Goal: Information Seeking & Learning: Learn about a topic

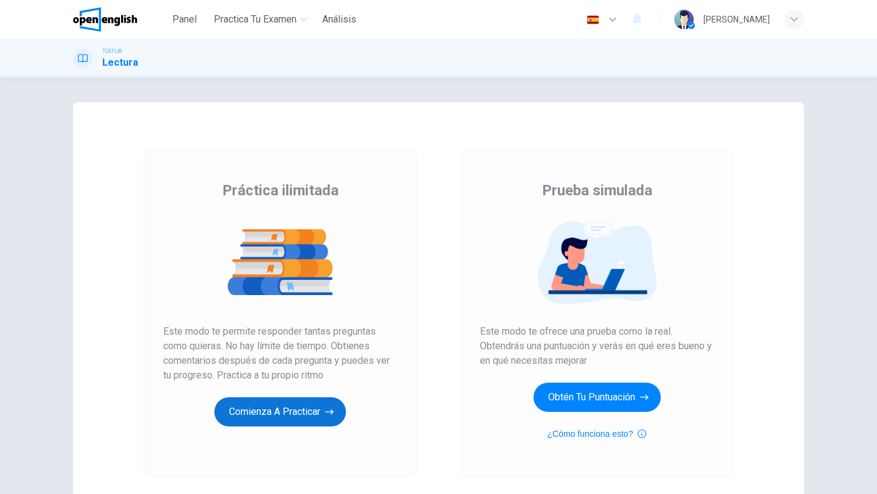
click at [261, 415] on button "Comienza a practicar" at bounding box center [279, 412] width 131 height 29
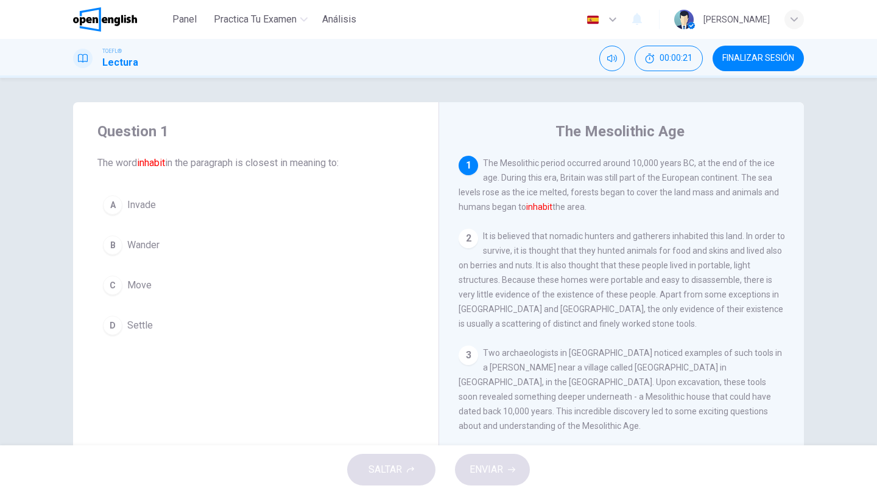
click at [152, 280] on button "C Move" at bounding box center [255, 285] width 317 height 30
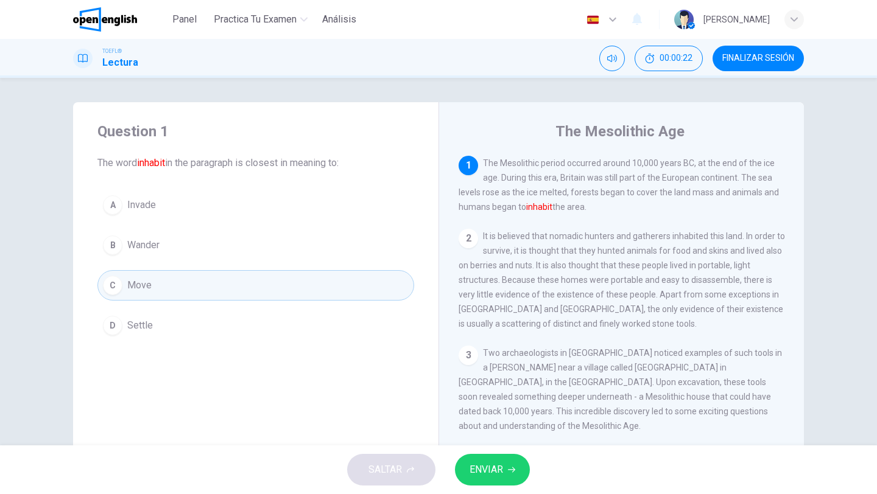
click at [491, 464] on span "ENVIAR" at bounding box center [485, 469] width 33 height 17
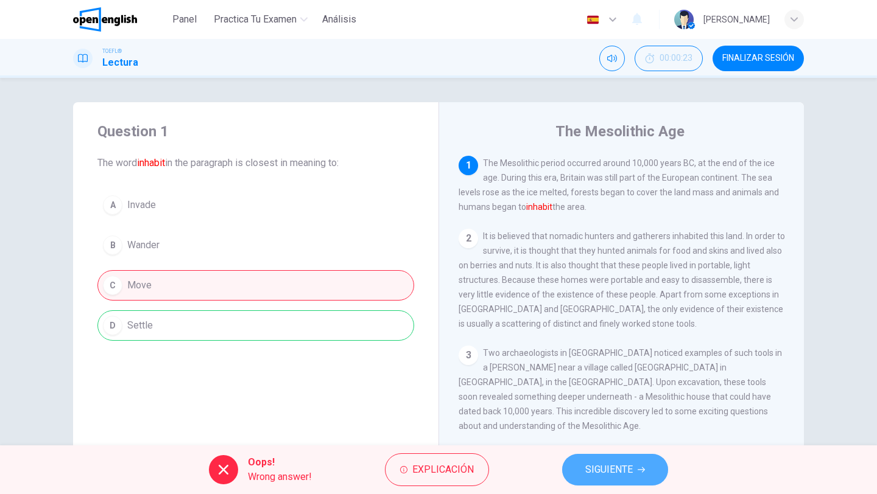
click at [665, 473] on button "SIGUIENTE" at bounding box center [615, 470] width 106 height 32
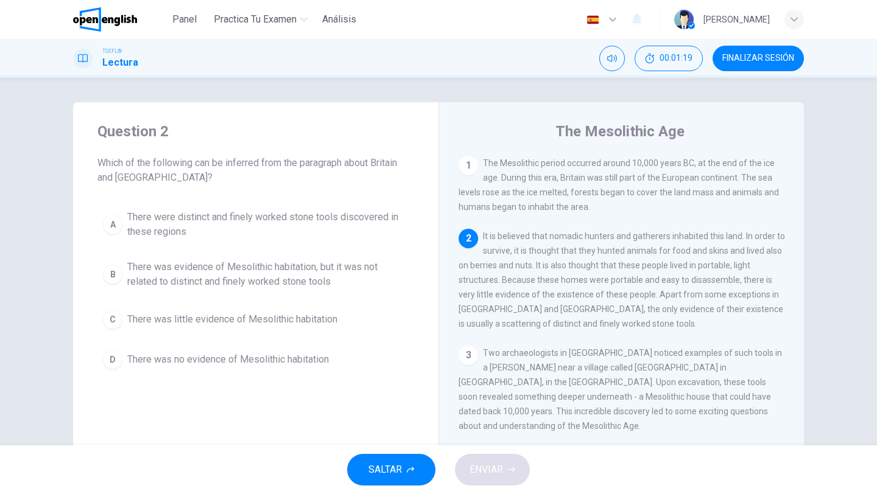
click at [171, 270] on span "There was evidence of Mesolithic habitation, but it was not related to distinct…" at bounding box center [267, 274] width 281 height 29
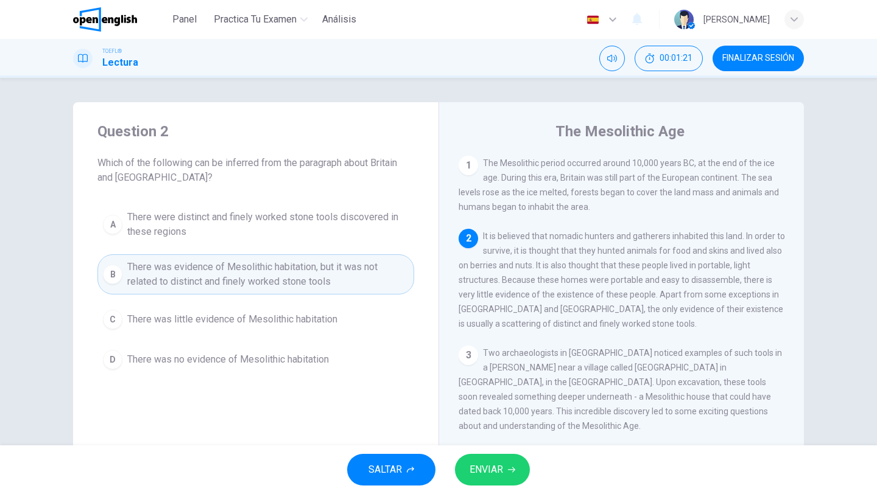
click at [499, 492] on div "SALTAR ENVIAR" at bounding box center [438, 470] width 877 height 49
click at [502, 480] on button "ENVIAR" at bounding box center [492, 470] width 75 height 32
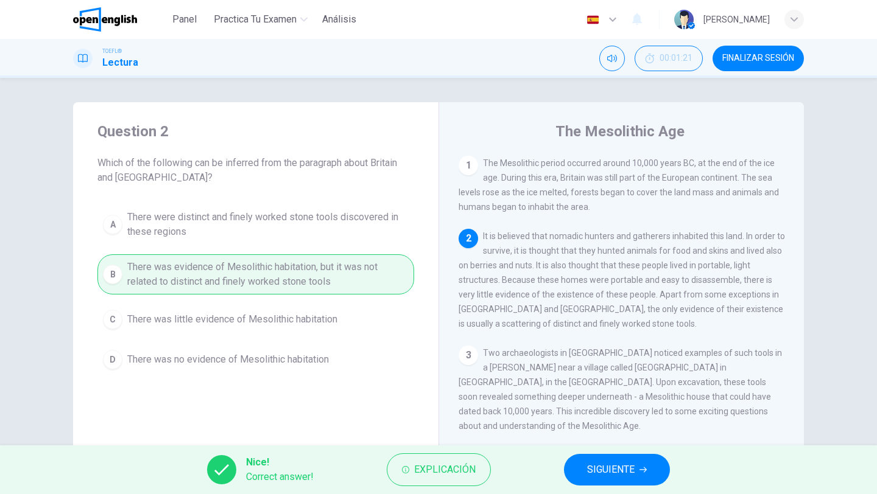
click at [590, 476] on span "SIGUIENTE" at bounding box center [610, 469] width 47 height 17
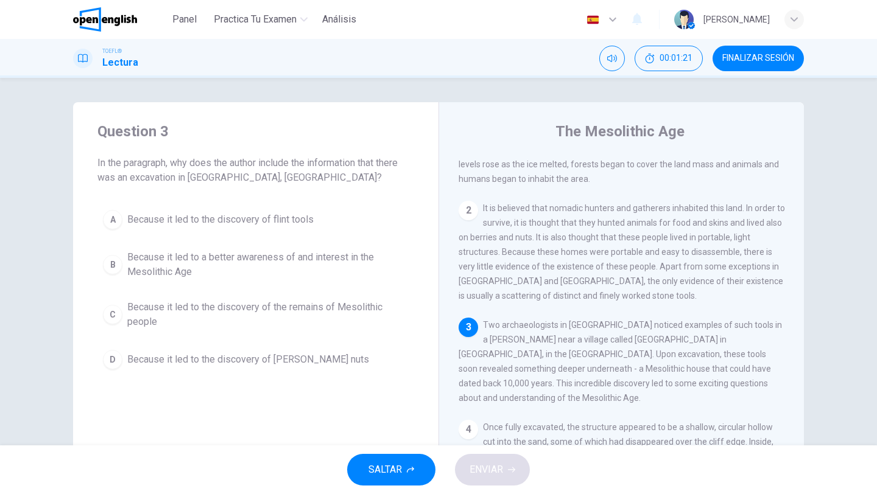
scroll to position [44, 0]
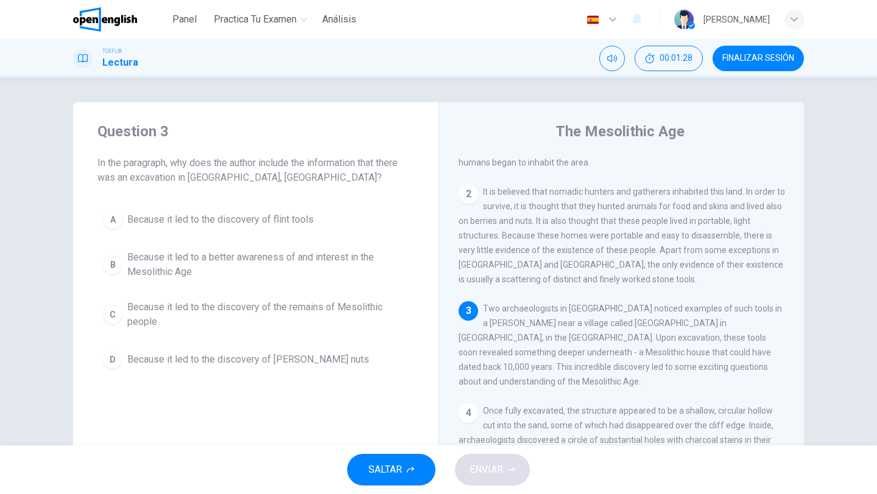
click at [798, 362] on div "1 The Mesolithic period occurred around 10,000 years BC, at the end of the ice …" at bounding box center [629, 331] width 342 height 350
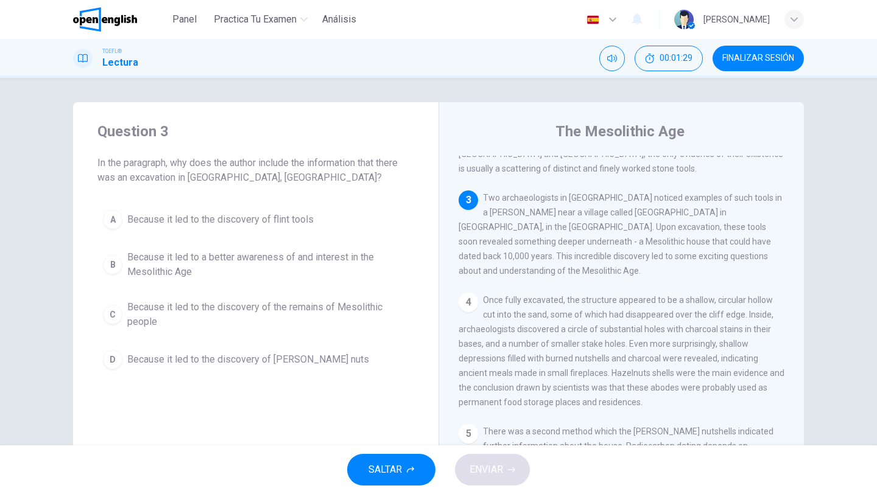
scroll to position [166, 0]
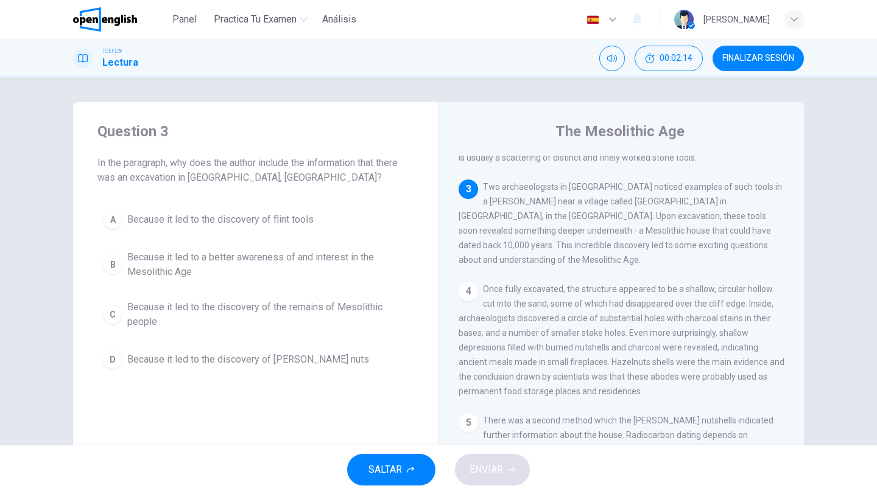
click at [253, 307] on span "Because it led to the discovery of the remains of Mesolithic people" at bounding box center [267, 314] width 281 height 29
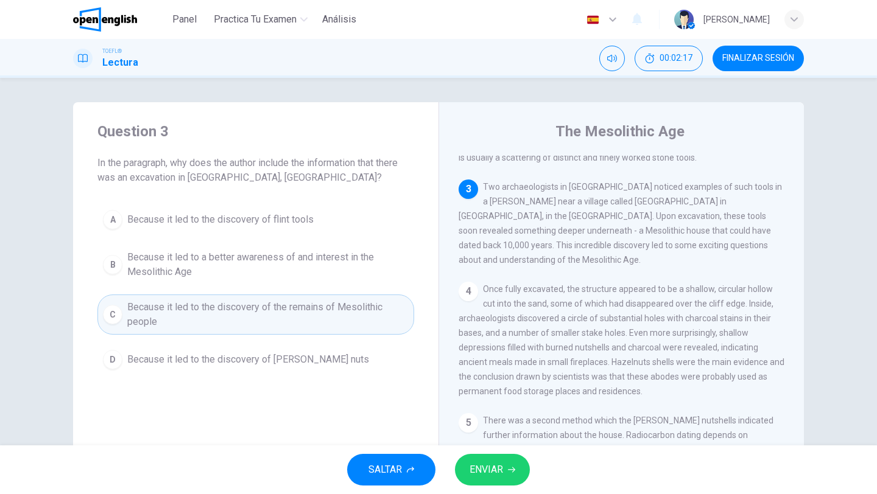
click at [485, 466] on span "ENVIAR" at bounding box center [485, 469] width 33 height 17
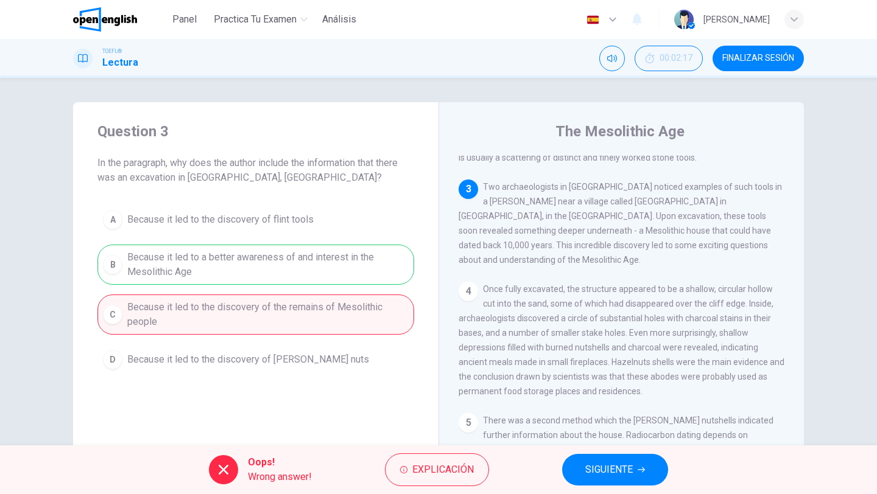
click at [637, 479] on button "SIGUIENTE" at bounding box center [615, 470] width 106 height 32
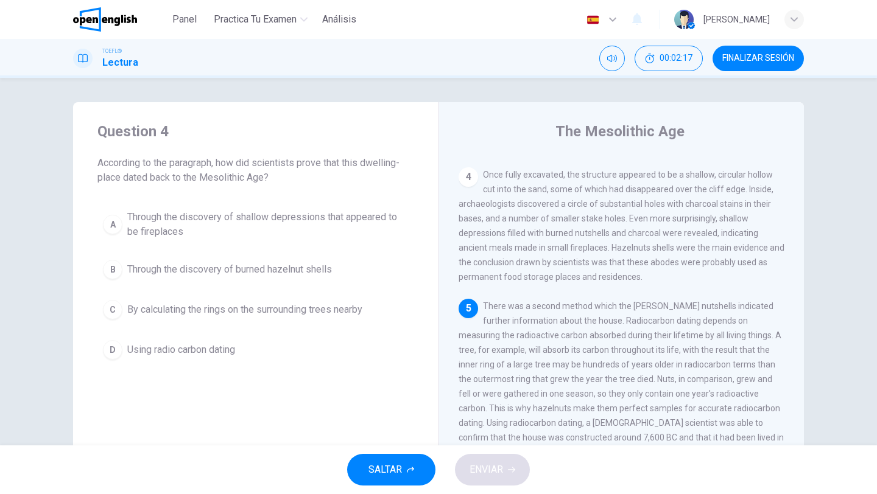
scroll to position [363, 0]
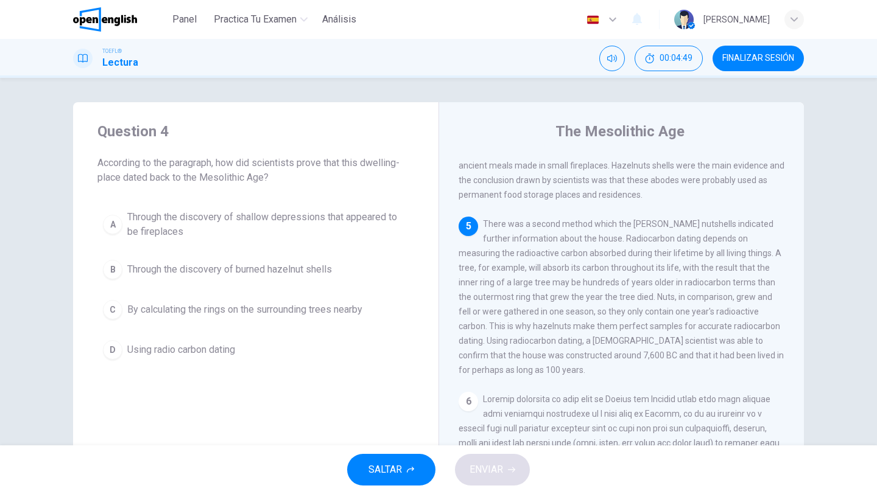
click at [220, 346] on span "Using radio carbon dating" at bounding box center [181, 350] width 108 height 15
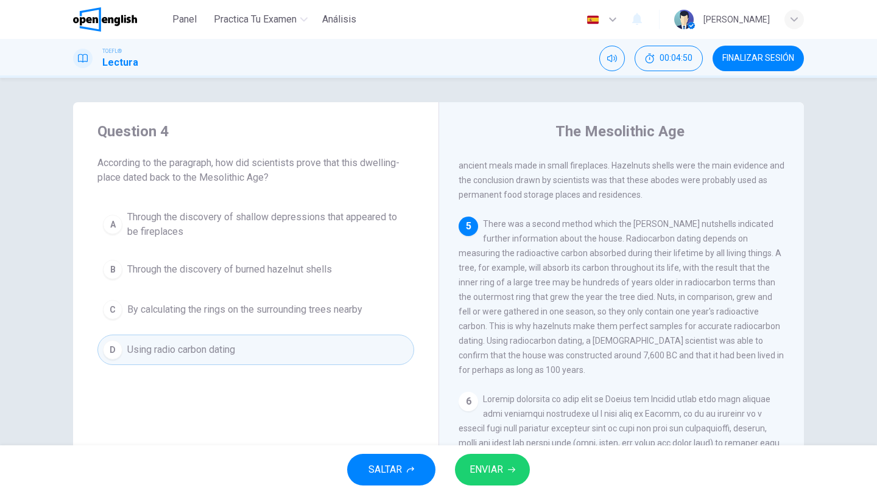
click at [235, 270] on span "Through the discovery of burned hazelnut shells" at bounding box center [229, 269] width 205 height 15
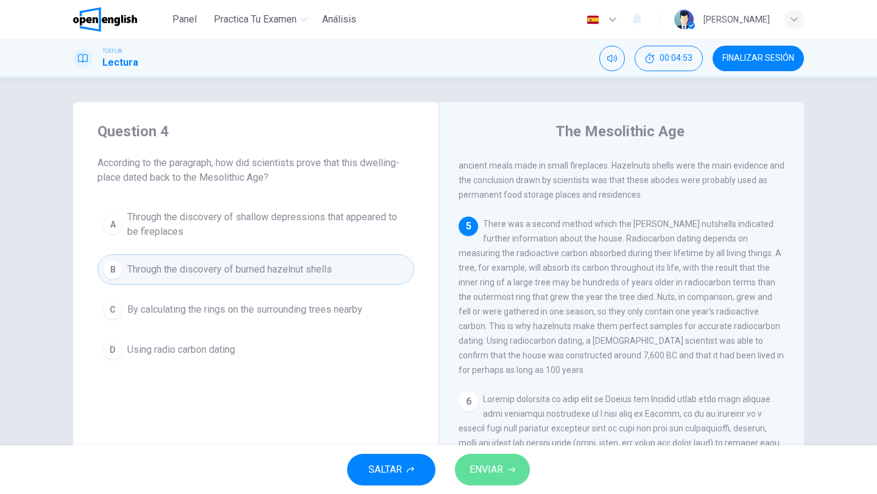
click at [474, 458] on button "ENVIAR" at bounding box center [492, 470] width 75 height 32
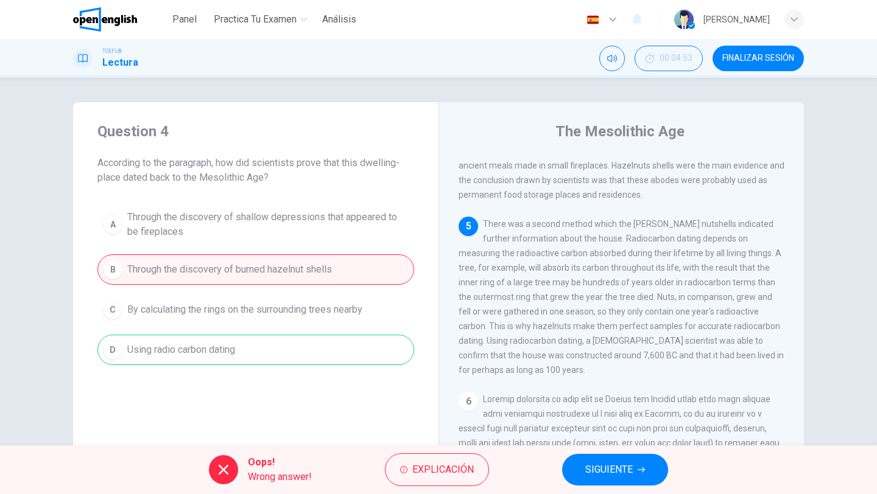
click at [636, 458] on button "SIGUIENTE" at bounding box center [615, 470] width 106 height 32
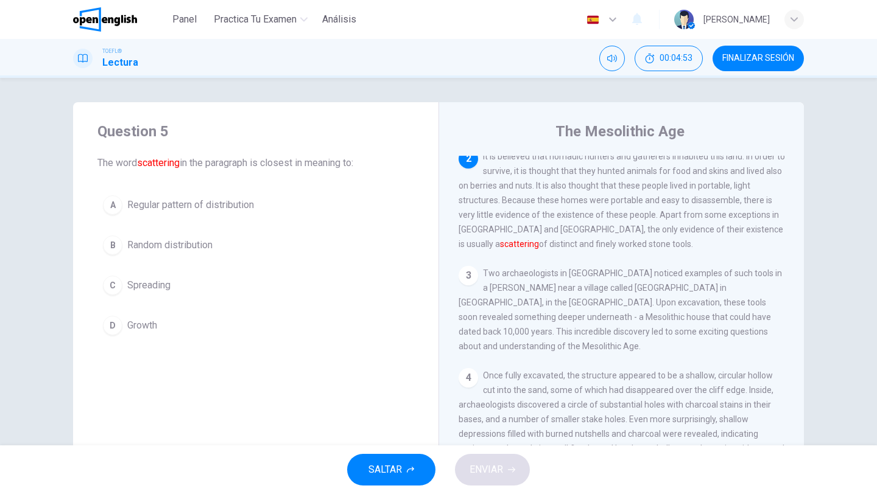
scroll to position [75, 0]
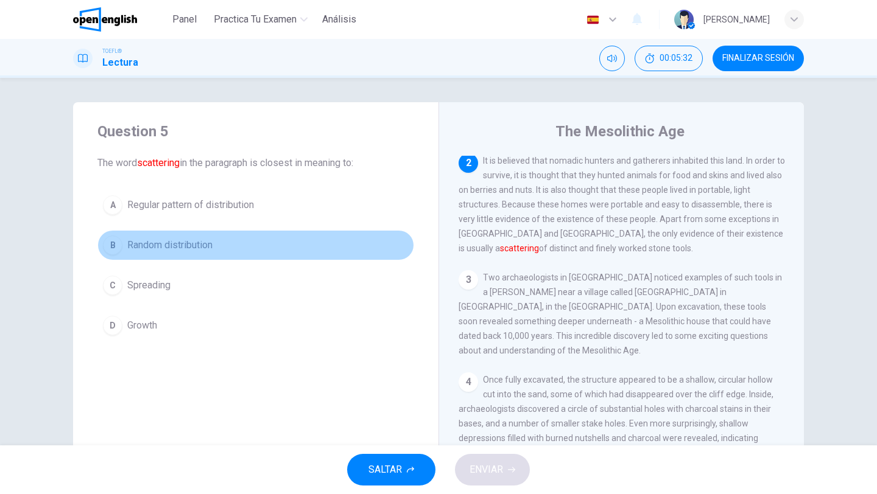
click at [196, 245] on span "Random distribution" at bounding box center [169, 245] width 85 height 15
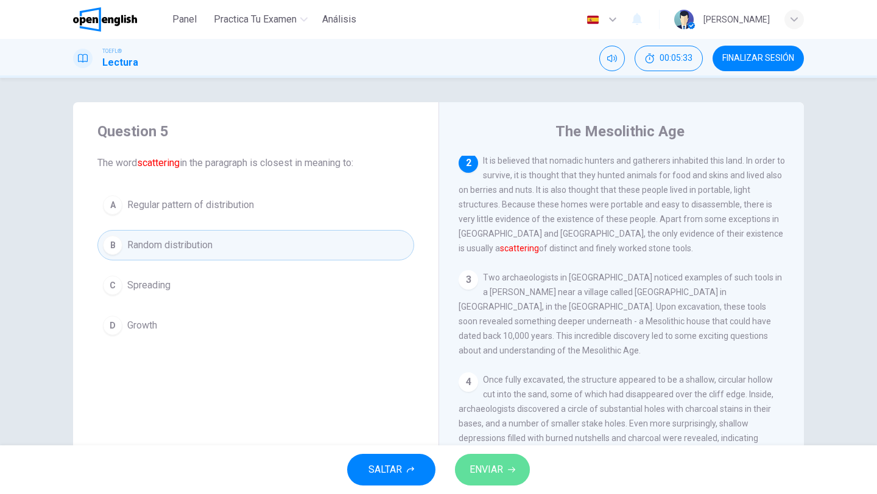
click at [516, 470] on button "ENVIAR" at bounding box center [492, 470] width 75 height 32
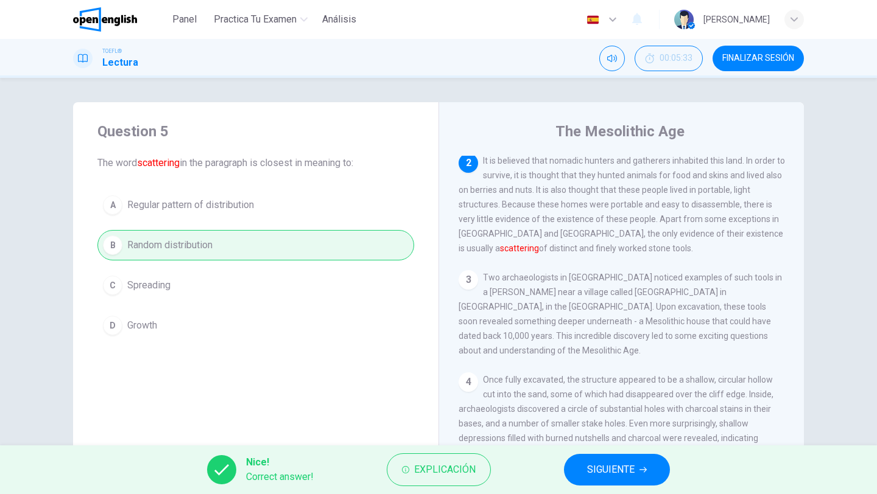
click at [657, 471] on button "SIGUIENTE" at bounding box center [617, 470] width 106 height 32
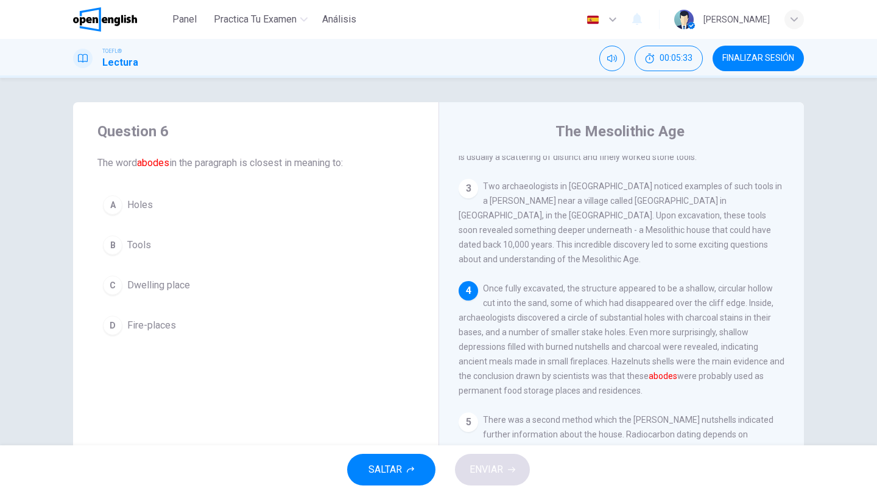
scroll to position [181, 0]
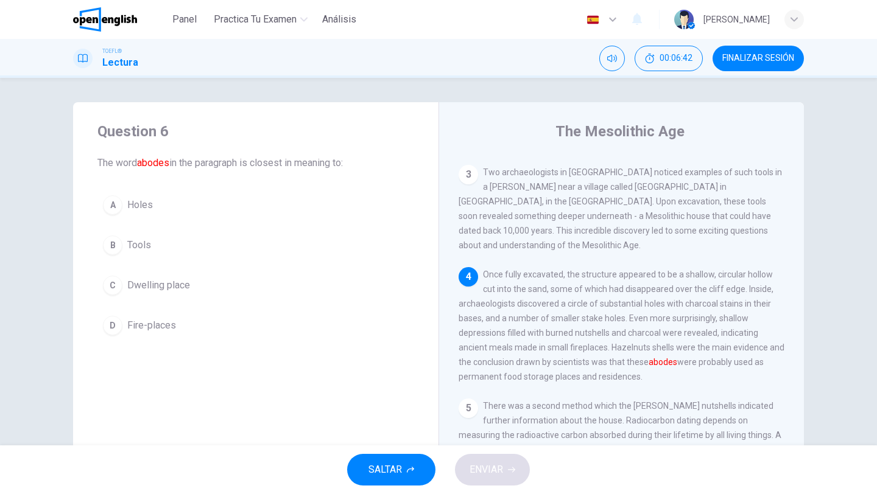
click at [168, 249] on button "B Tools" at bounding box center [255, 245] width 317 height 30
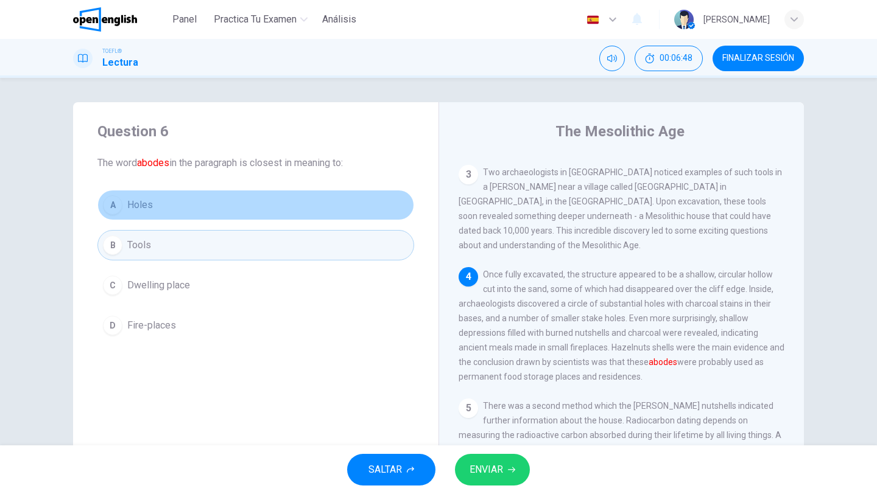
click at [163, 200] on button "A Holes" at bounding box center [255, 205] width 317 height 30
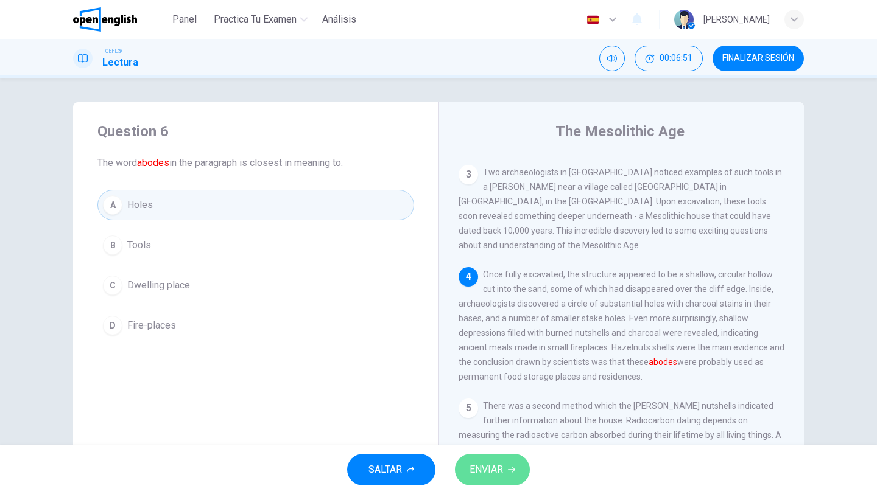
click at [481, 468] on span "ENVIAR" at bounding box center [485, 469] width 33 height 17
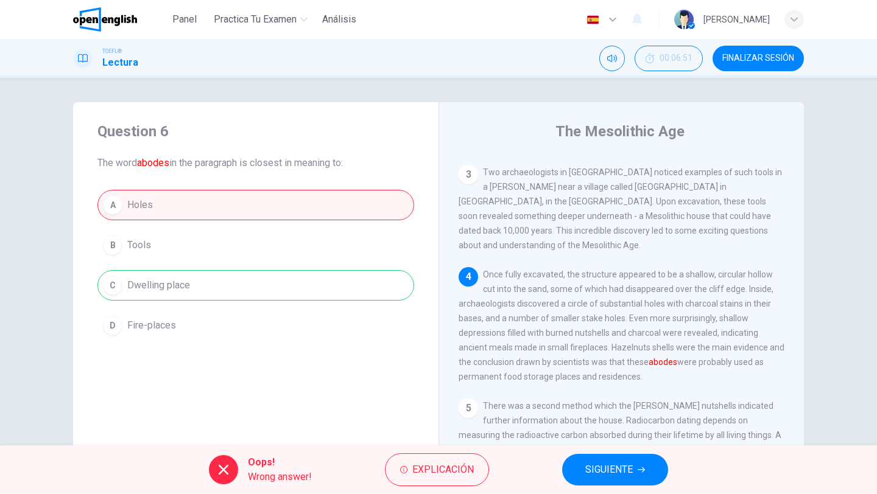
click at [586, 460] on button "SIGUIENTE" at bounding box center [615, 470] width 106 height 32
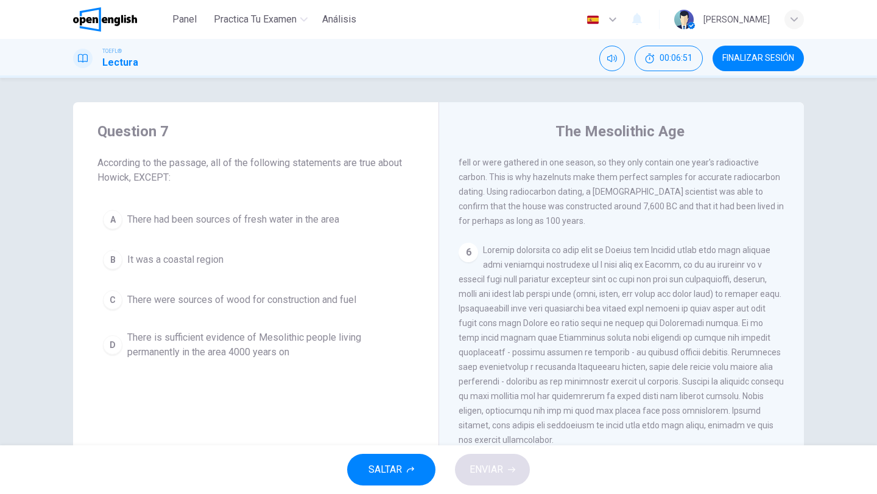
scroll to position [574, 0]
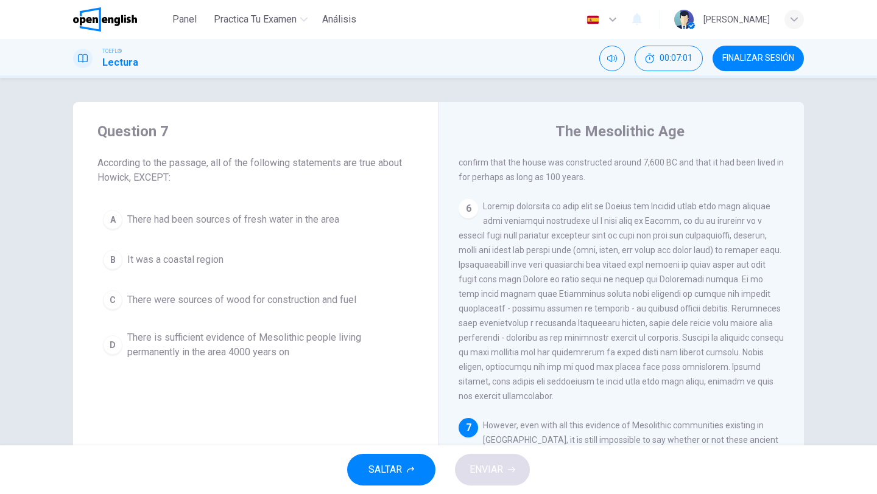
click at [875, 362] on div "Question 7 According to the passage, all of the following statements are true a…" at bounding box center [438, 262] width 877 height 368
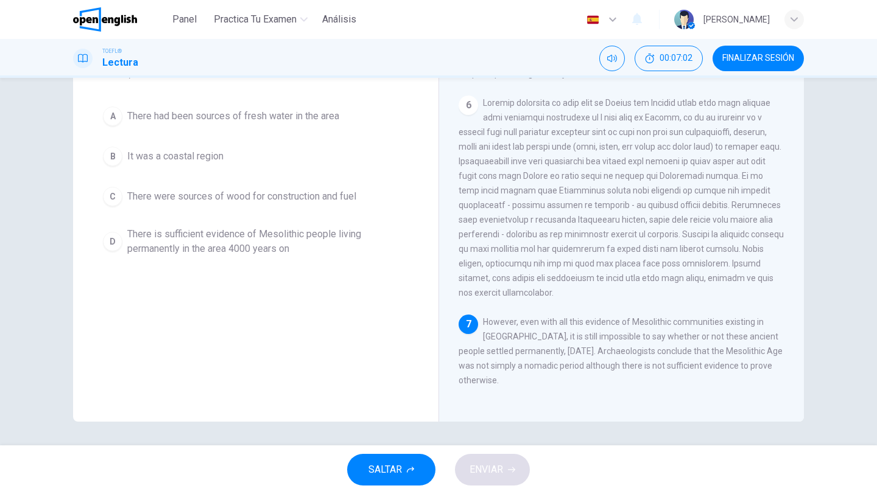
scroll to position [104, 0]
click at [365, 328] on div "Question 7 According to the passage, all of the following statements are true a…" at bounding box center [255, 209] width 365 height 423
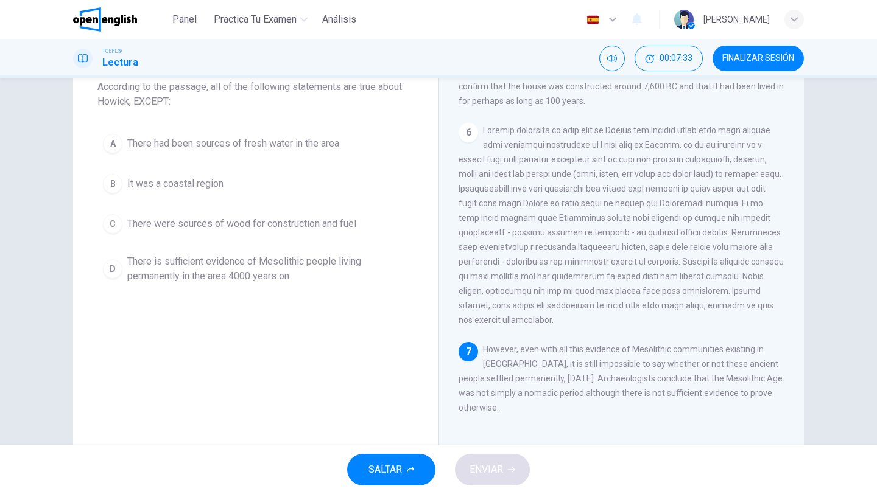
scroll to position [80, 0]
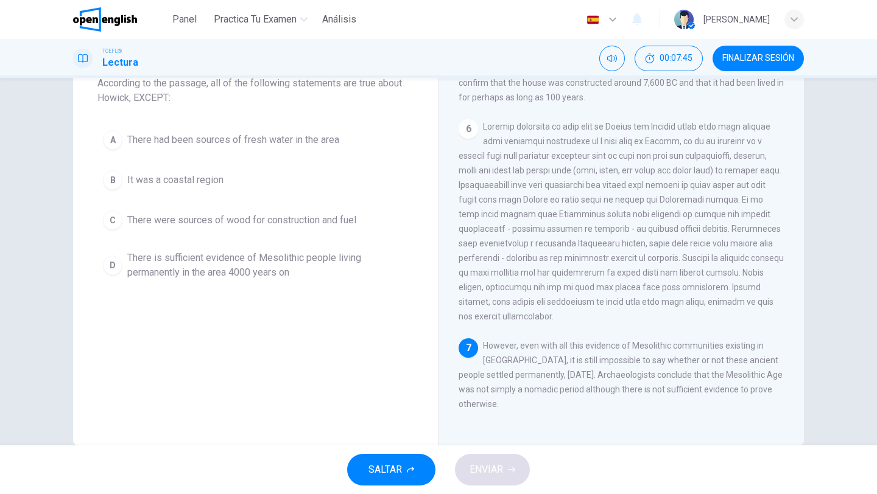
click at [222, 270] on span "There is sufficient evidence of Mesolithic people living permanently in the are…" at bounding box center [267, 265] width 281 height 29
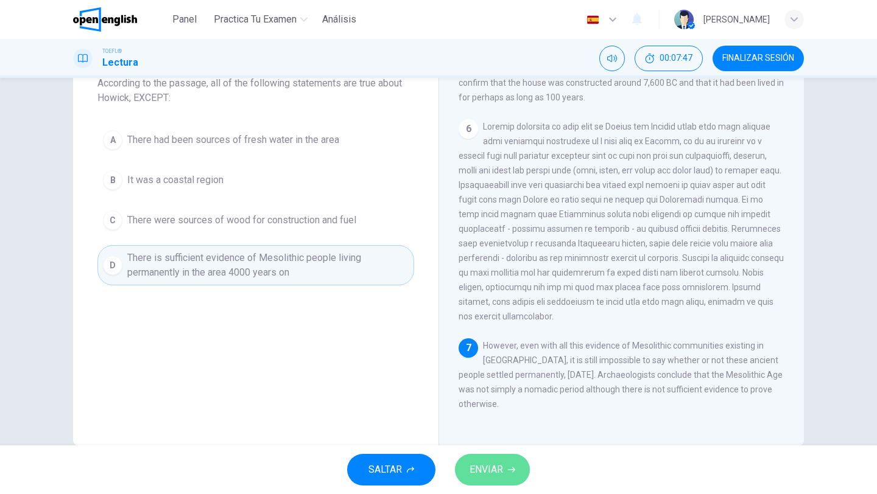
click at [485, 466] on span "ENVIAR" at bounding box center [485, 469] width 33 height 17
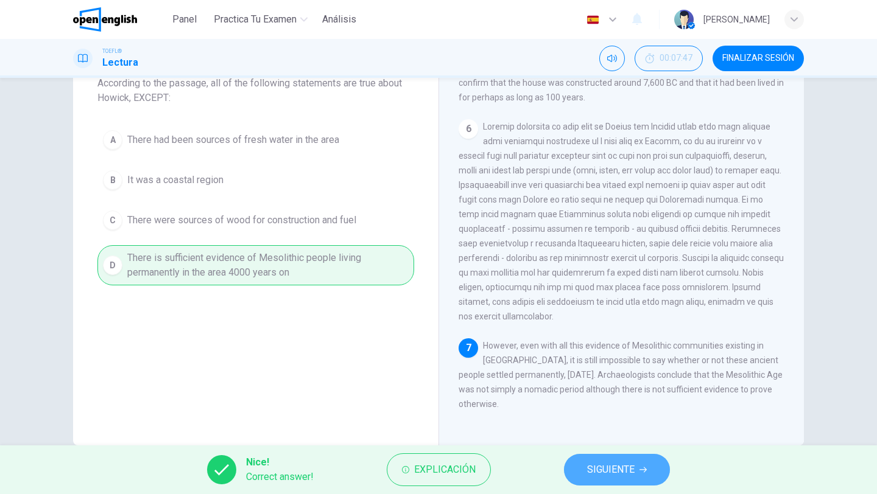
click at [612, 466] on span "SIGUIENTE" at bounding box center [610, 469] width 47 height 17
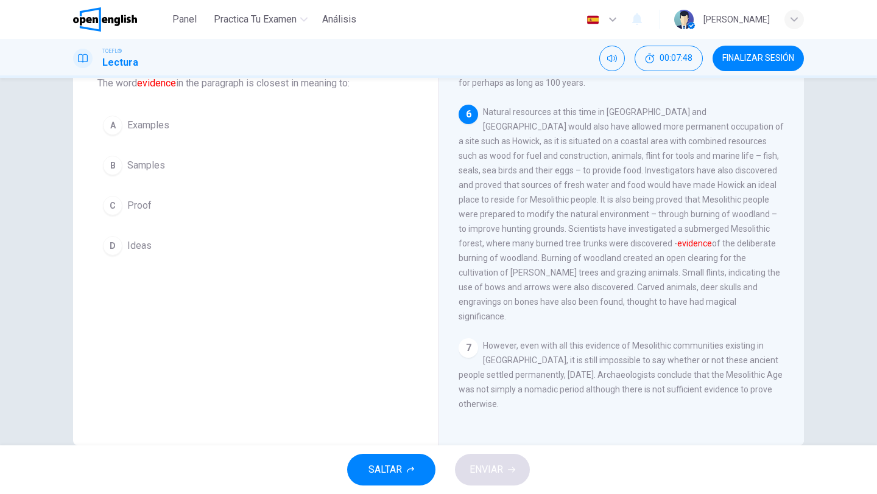
click at [332, 257] on button "D Ideas" at bounding box center [255, 246] width 317 height 30
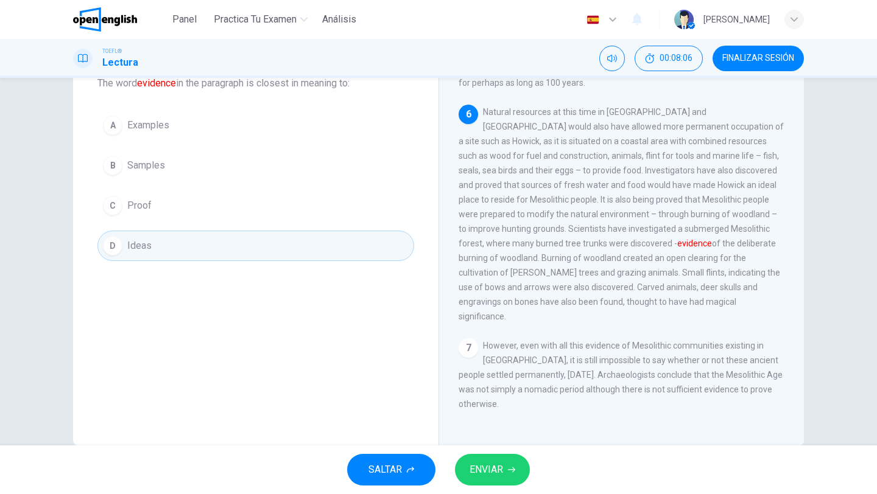
click at [169, 163] on button "B Samples" at bounding box center [255, 165] width 317 height 30
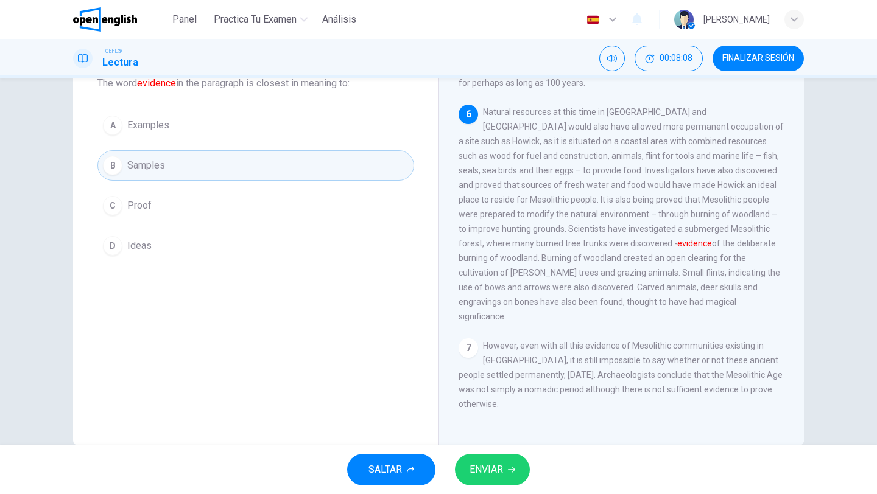
click at [498, 452] on div "SALTAR ENVIAR" at bounding box center [438, 470] width 877 height 49
click at [498, 460] on button "ENVIAR" at bounding box center [492, 470] width 75 height 32
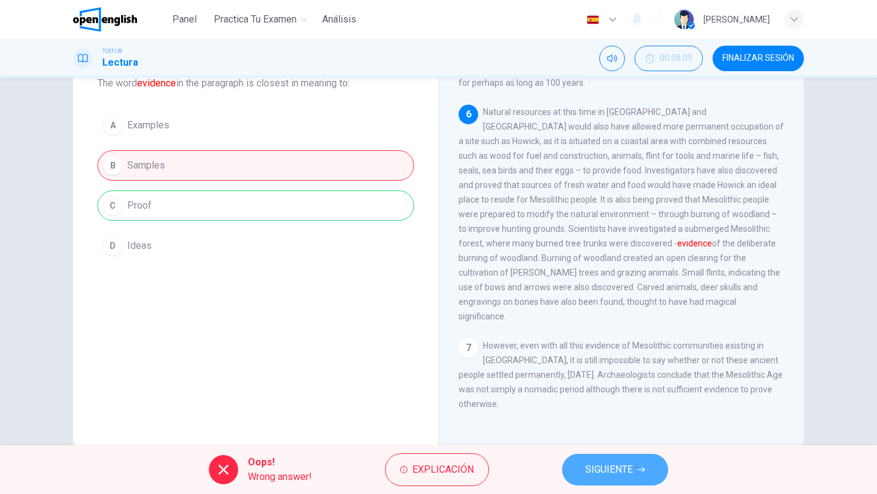
click at [611, 458] on button "SIGUIENTE" at bounding box center [615, 470] width 106 height 32
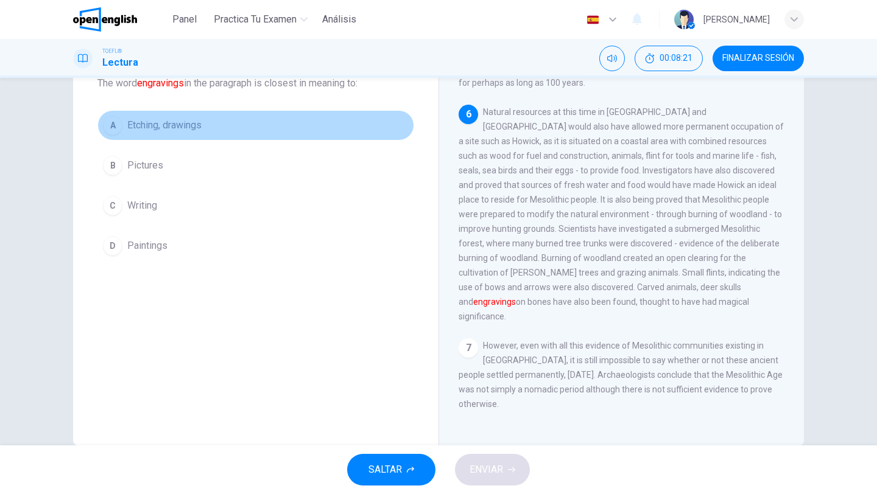
click at [206, 126] on button "A Etching, drawings" at bounding box center [255, 125] width 317 height 30
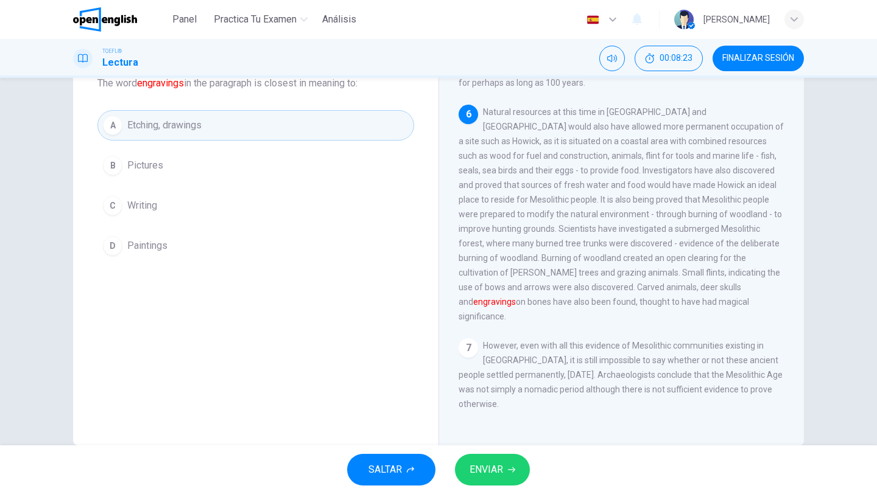
click at [506, 458] on button "ENVIAR" at bounding box center [492, 470] width 75 height 32
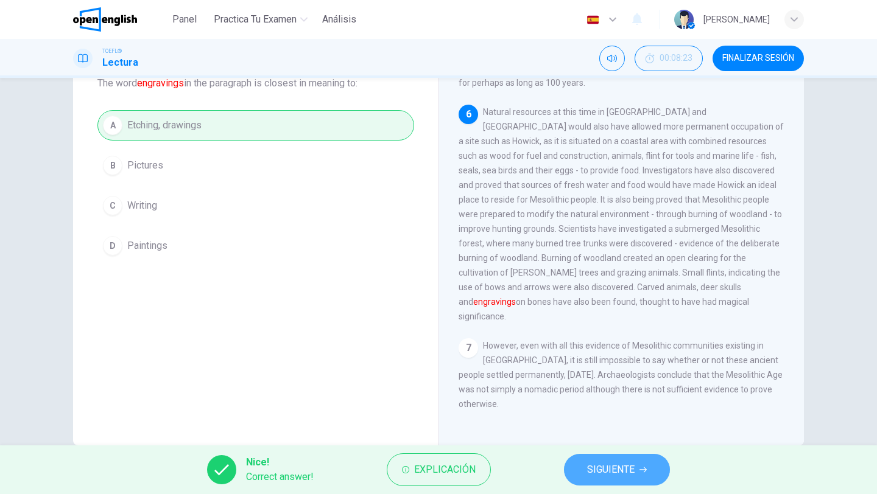
click at [615, 469] on span "SIGUIENTE" at bounding box center [610, 469] width 47 height 17
click at [615, 469] on div "Nice! Correct answer! Explicación SIGUIENTE" at bounding box center [438, 470] width 877 height 49
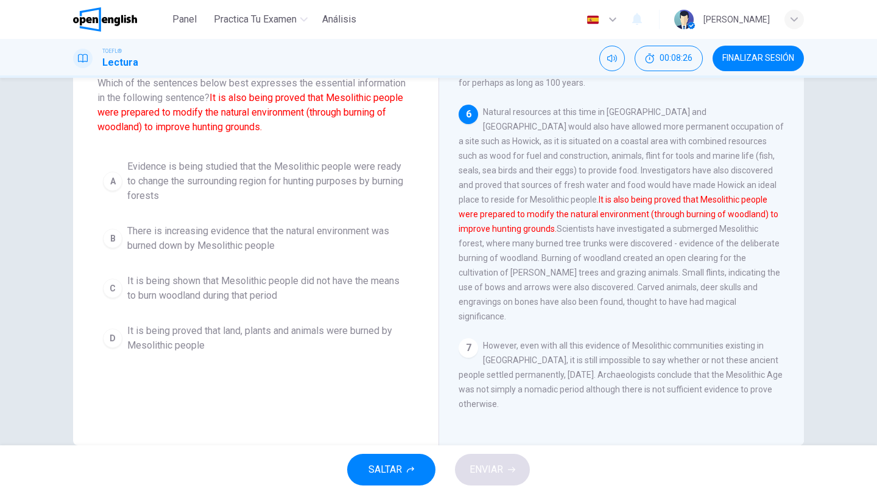
click at [420, 408] on div "Question 10 Which of the sentences below best expresses the essential informati…" at bounding box center [255, 234] width 365 height 423
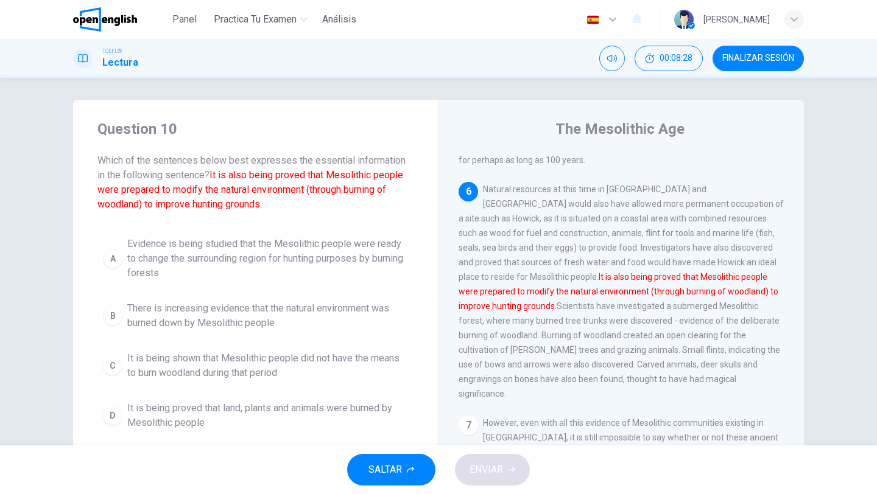
scroll to position [0, 0]
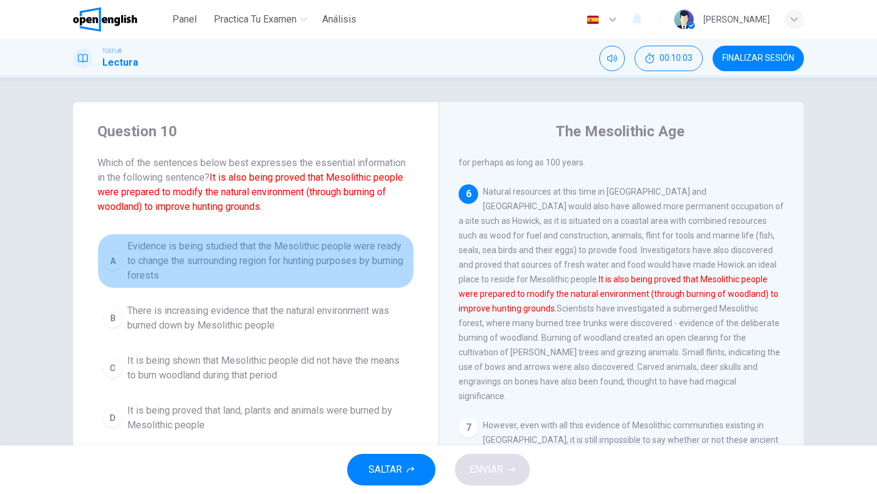
click at [254, 258] on span "Evidence is being studied that the Mesolithic people were ready to change the s…" at bounding box center [267, 261] width 281 height 44
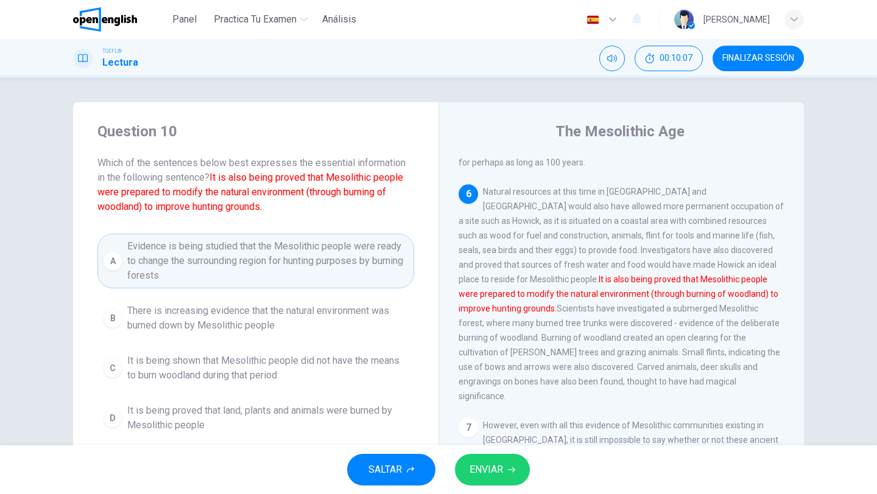
click at [491, 478] on span "ENVIAR" at bounding box center [485, 469] width 33 height 17
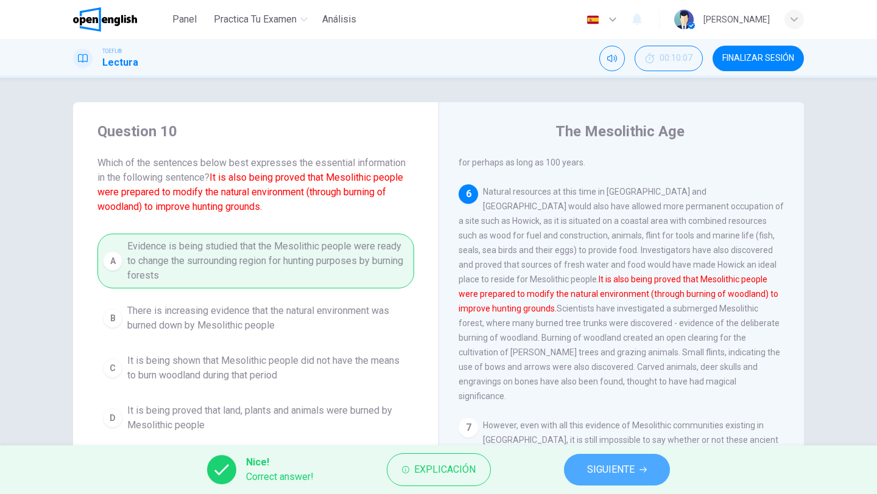
click at [641, 469] on icon "button" at bounding box center [642, 470] width 7 height 5
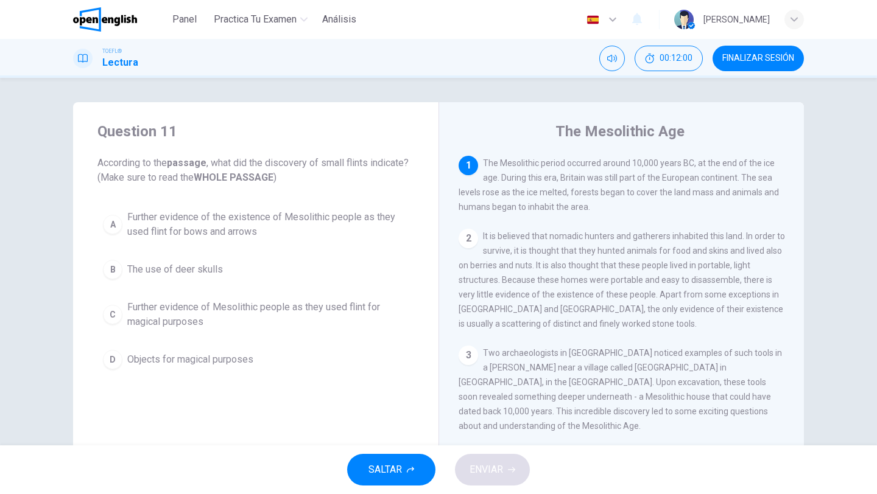
click at [830, 284] on div "Question 11 According to the passage , what did the discovery of small flints i…" at bounding box center [438, 262] width 877 height 368
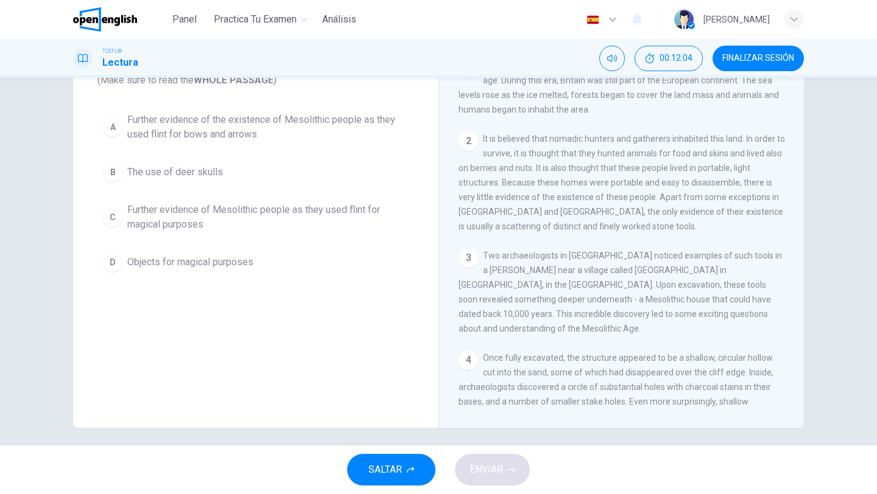
scroll to position [104, 0]
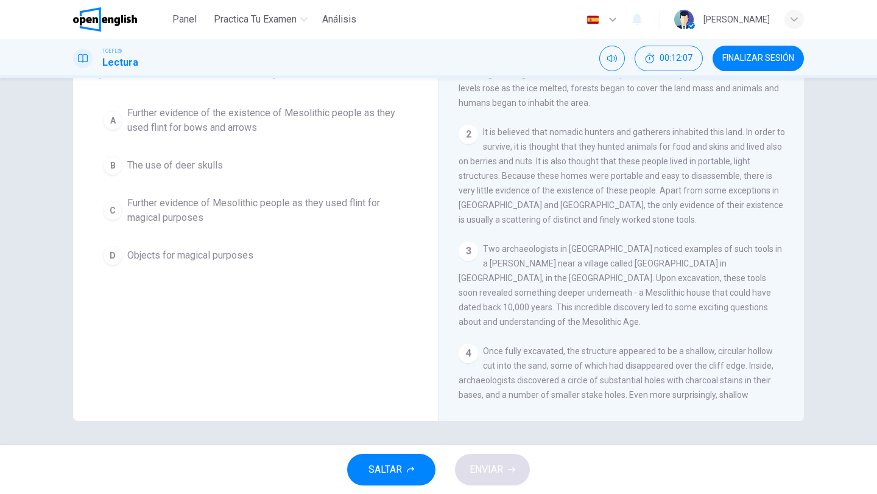
click at [717, 234] on div "1 The Mesolithic period occurred around 10,000 years BC, at the end of the ice …" at bounding box center [629, 227] width 342 height 350
click at [723, 227] on div "2 It is believed that nomadic hunters and gatherers inhabited this land. In ord…" at bounding box center [621, 176] width 326 height 102
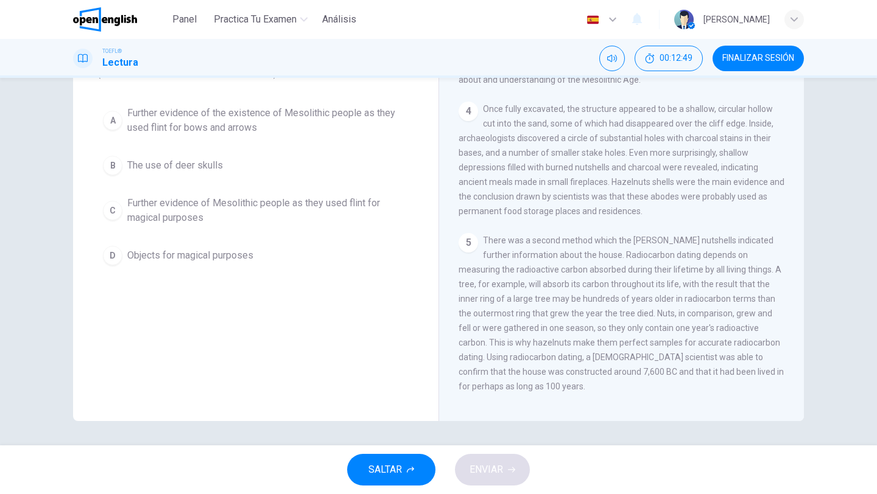
scroll to position [243, 0]
click at [743, 206] on div "4 Once fully excavated, the structure appeared to be a shallow, circular hollow…" at bounding box center [621, 158] width 326 height 117
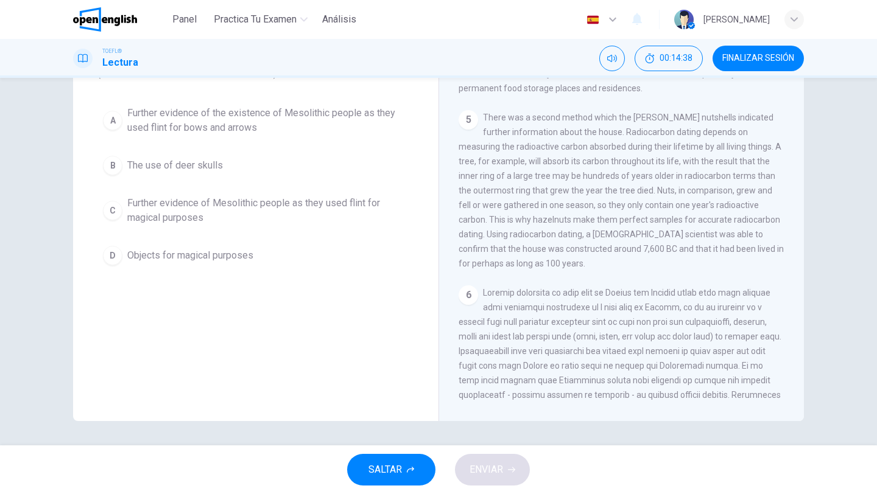
scroll to position [341, 0]
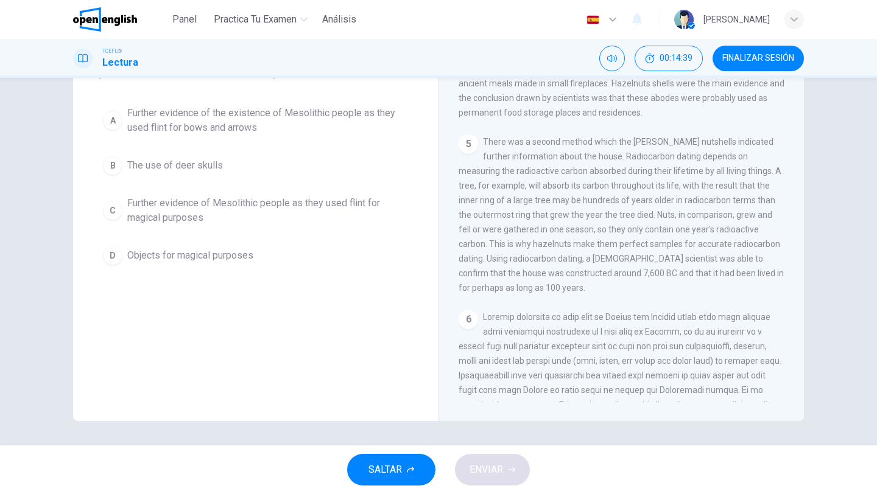
click at [351, 323] on div "Question 11 According to the passage , what did the discovery of small flints i…" at bounding box center [255, 209] width 365 height 423
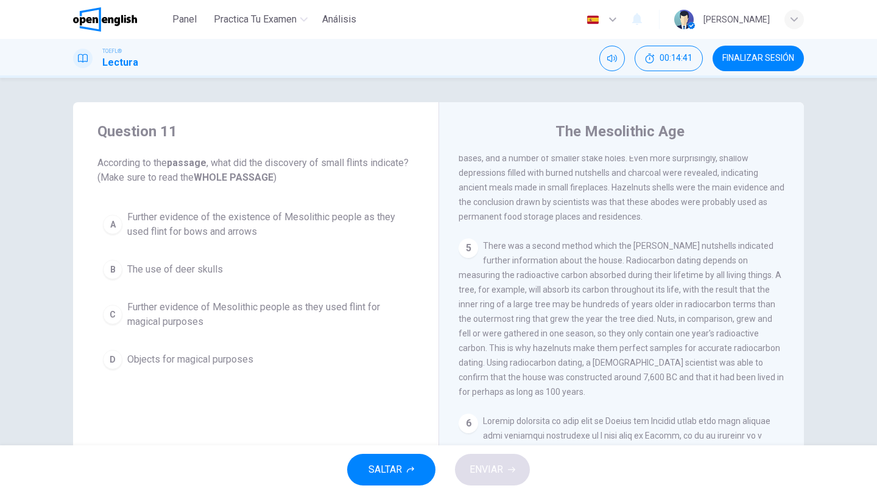
scroll to position [0, 0]
click at [280, 219] on span "Further evidence of the existence of Mesolithic people as they used flint for b…" at bounding box center [267, 224] width 281 height 29
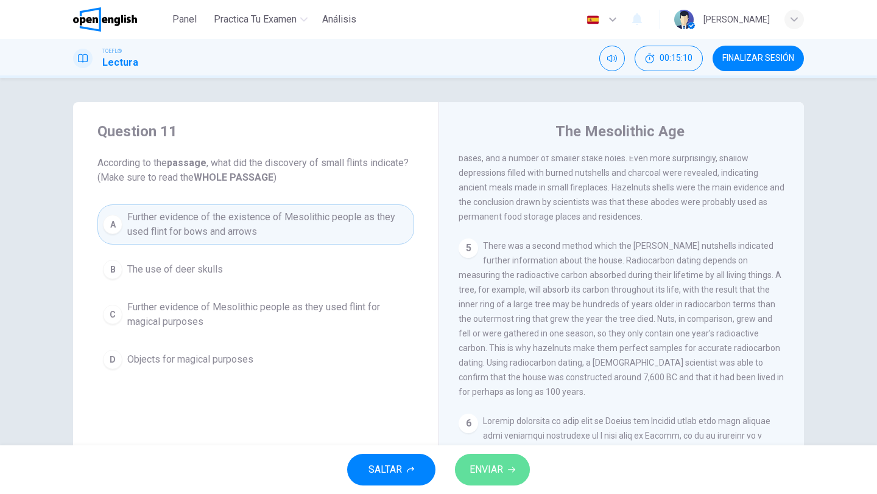
click at [495, 464] on span "ENVIAR" at bounding box center [485, 469] width 33 height 17
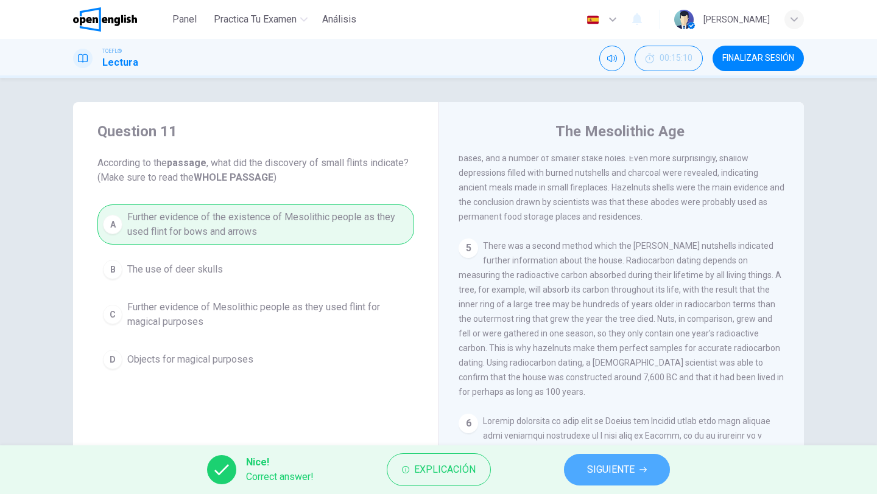
click at [618, 467] on span "SIGUIENTE" at bounding box center [610, 469] width 47 height 17
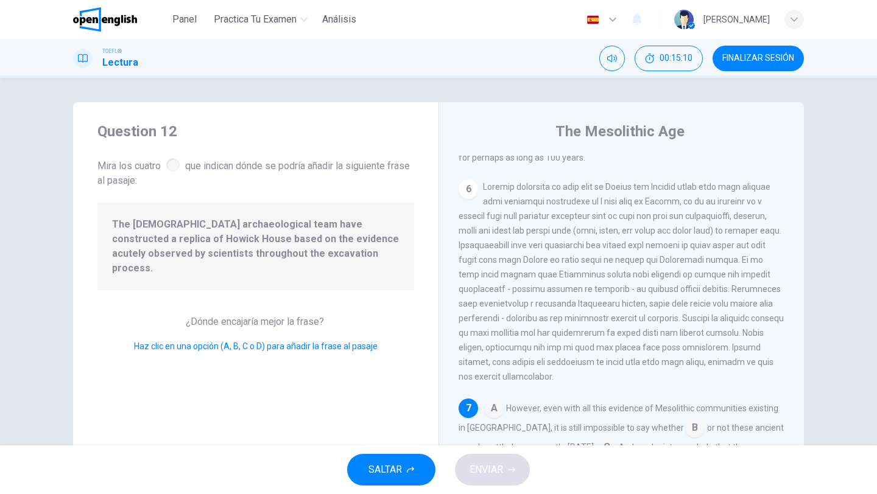
scroll to position [590, 0]
click at [791, 365] on div "1 The Mesolithic period occurred around 10,000 years BC, at the end of the ice …" at bounding box center [629, 331] width 342 height 350
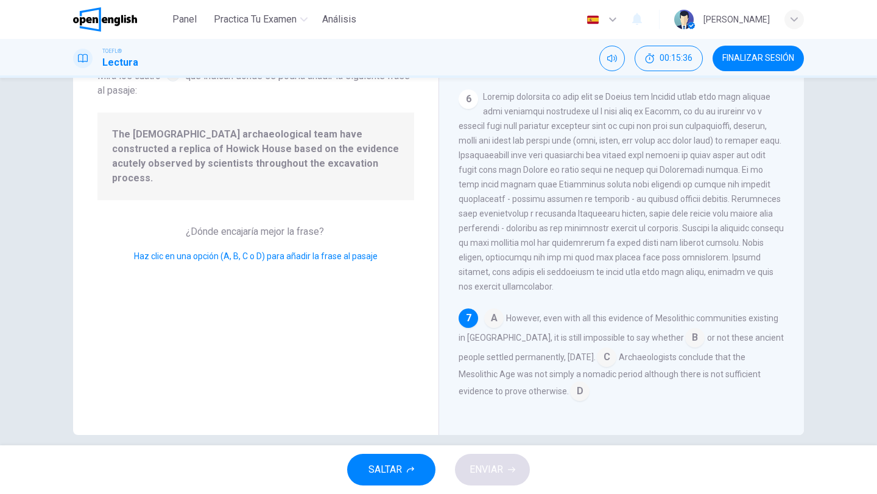
scroll to position [97, 0]
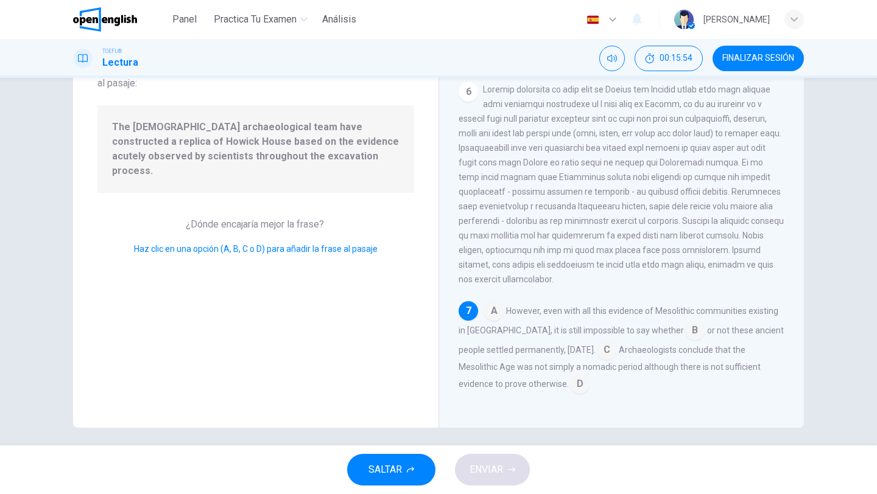
click at [578, 387] on input at bounding box center [579, 385] width 19 height 19
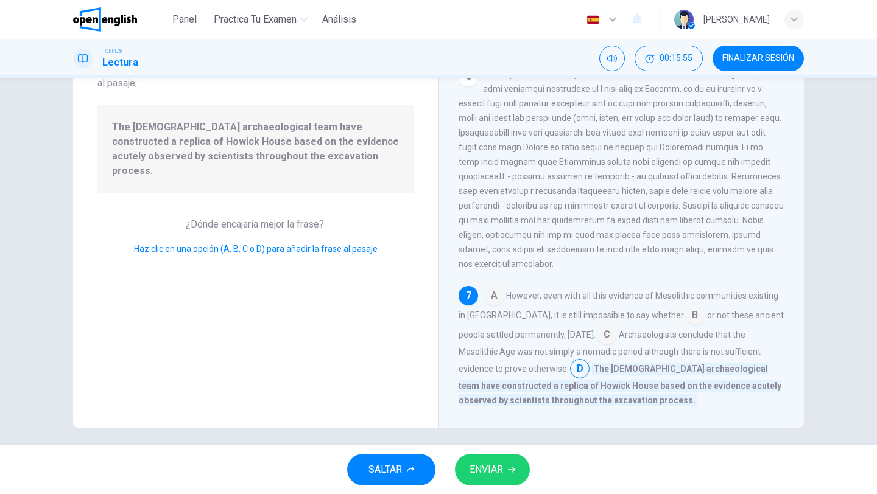
click at [471, 474] on span "ENVIAR" at bounding box center [485, 469] width 33 height 17
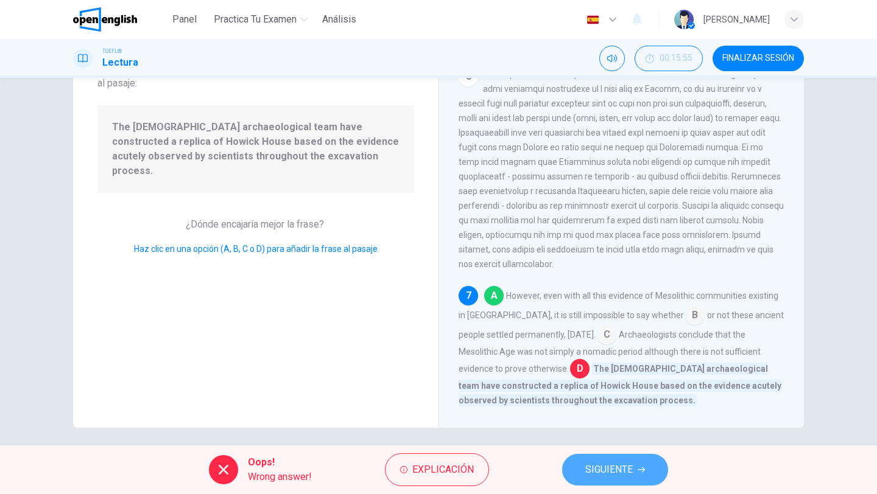
click at [615, 465] on span "SIGUIENTE" at bounding box center [608, 469] width 47 height 17
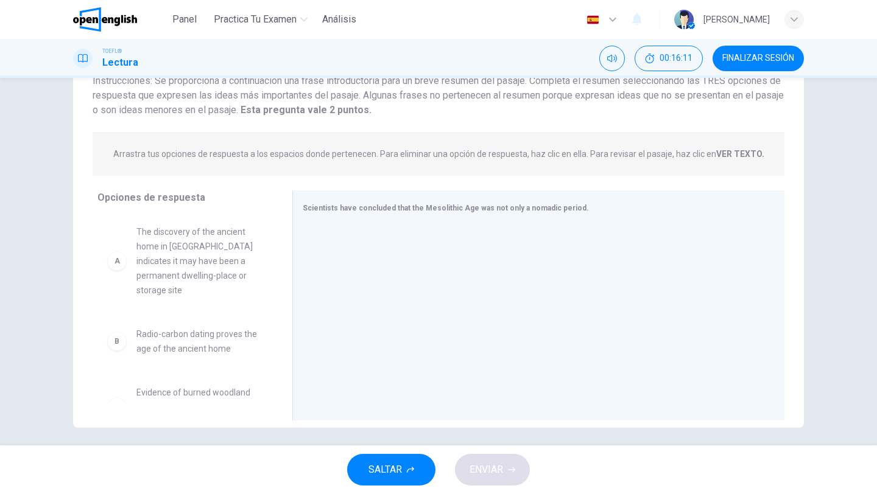
click at [279, 228] on div "A The discovery of the ancient home in [GEOGRAPHIC_DATA] indicates it may have …" at bounding box center [189, 308] width 185 height 187
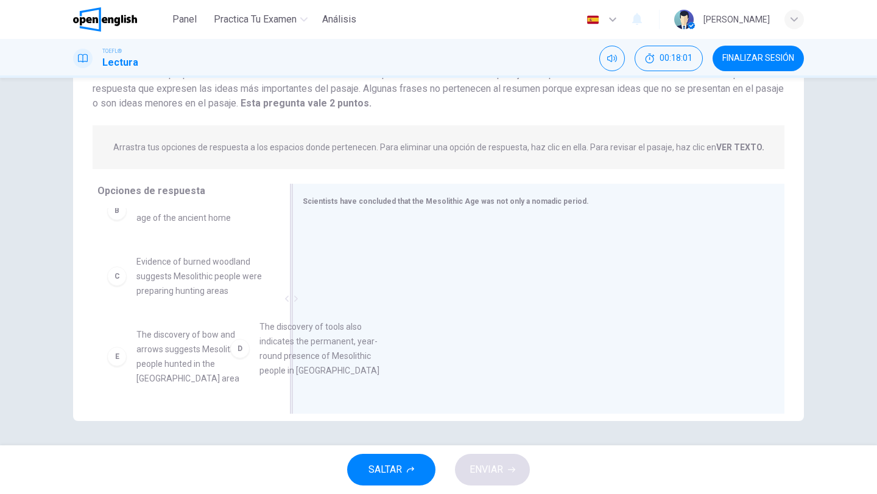
scroll to position [125, 0]
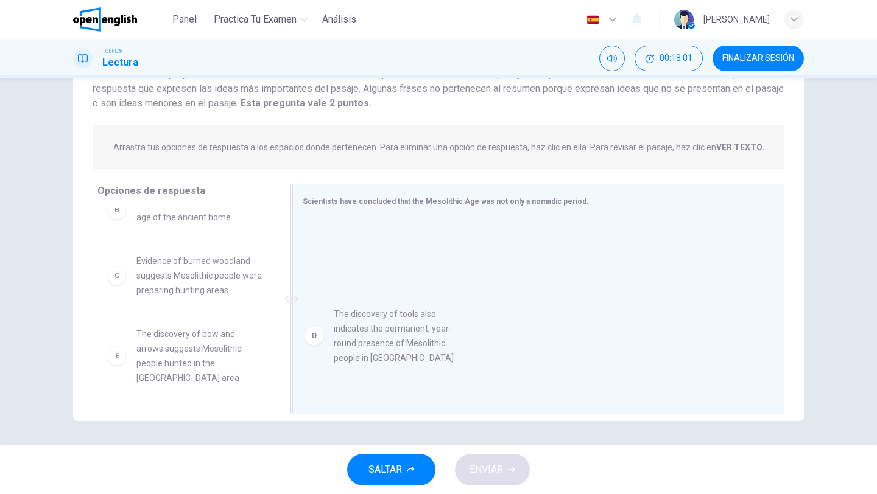
drag, startPoint x: 208, startPoint y: 344, endPoint x: 416, endPoint y: 337, distance: 208.3
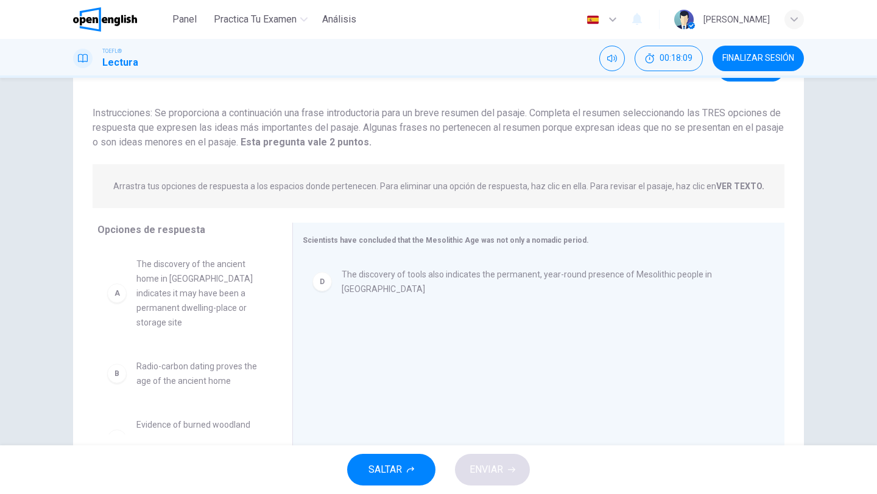
scroll to position [55, 0]
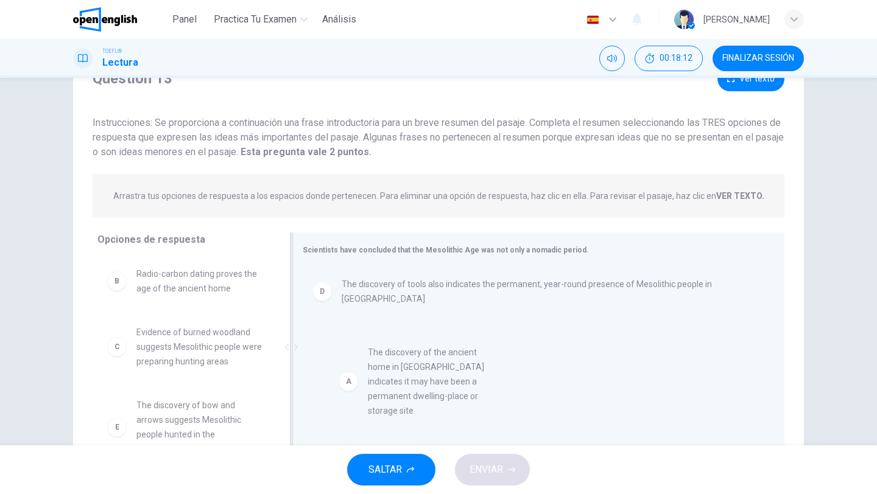
drag, startPoint x: 212, startPoint y: 305, endPoint x: 448, endPoint y: 384, distance: 248.5
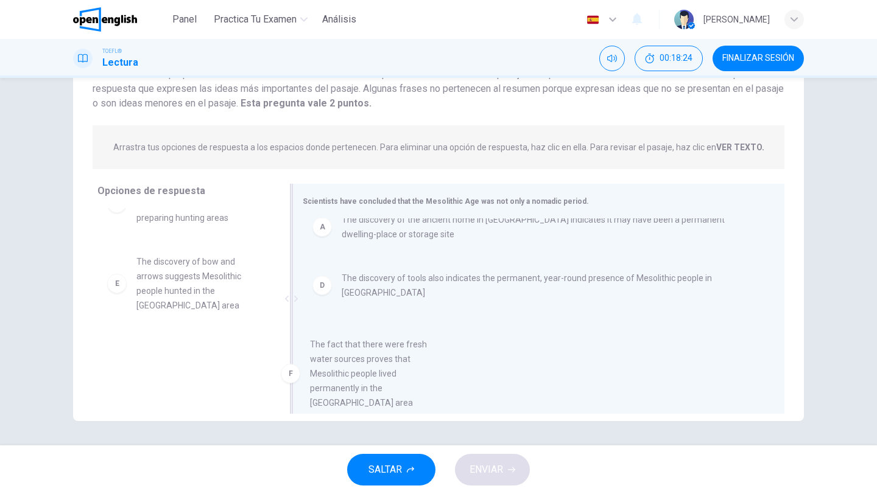
scroll to position [13, 0]
drag, startPoint x: 225, startPoint y: 366, endPoint x: 456, endPoint y: 377, distance: 231.6
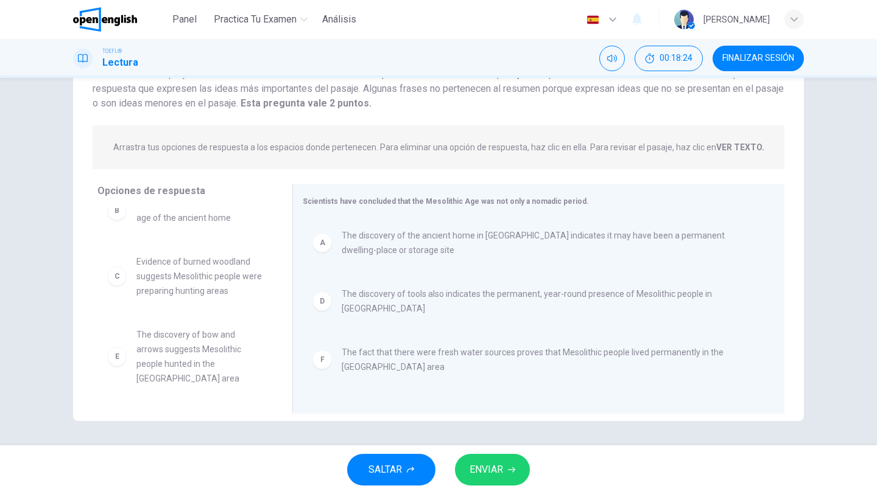
scroll to position [7, 0]
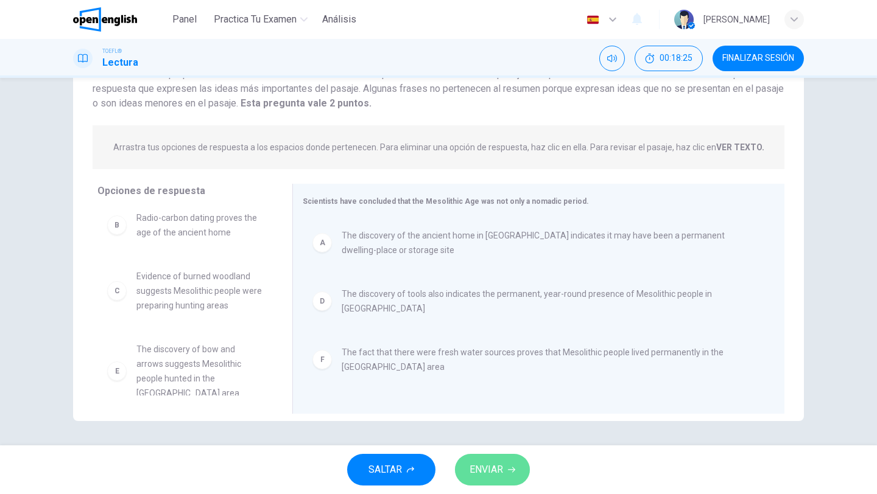
click at [475, 471] on span "ENVIAR" at bounding box center [485, 469] width 33 height 17
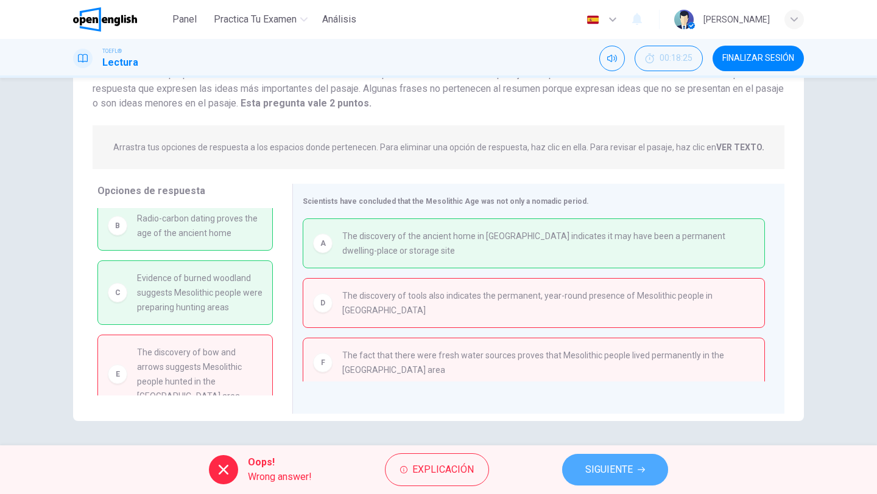
click at [629, 476] on span "SIGUIENTE" at bounding box center [608, 469] width 47 height 17
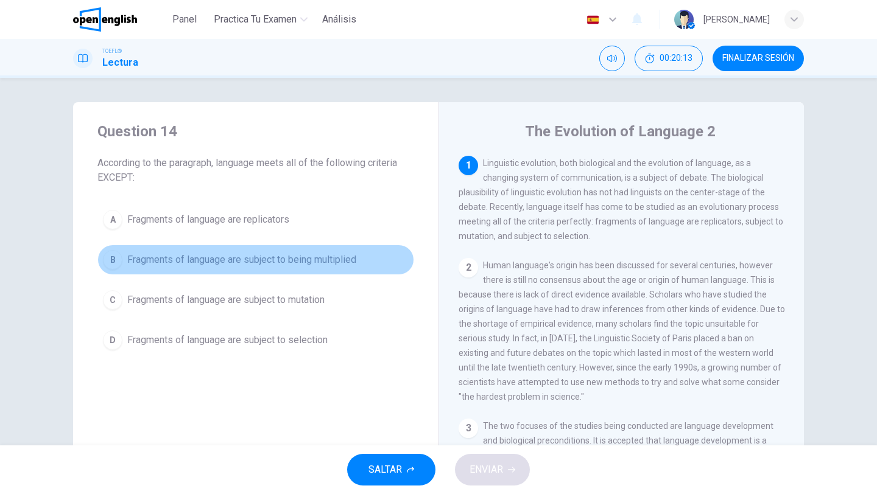
click at [269, 263] on span "Fragments of language are subject to being multiplied" at bounding box center [241, 260] width 229 height 15
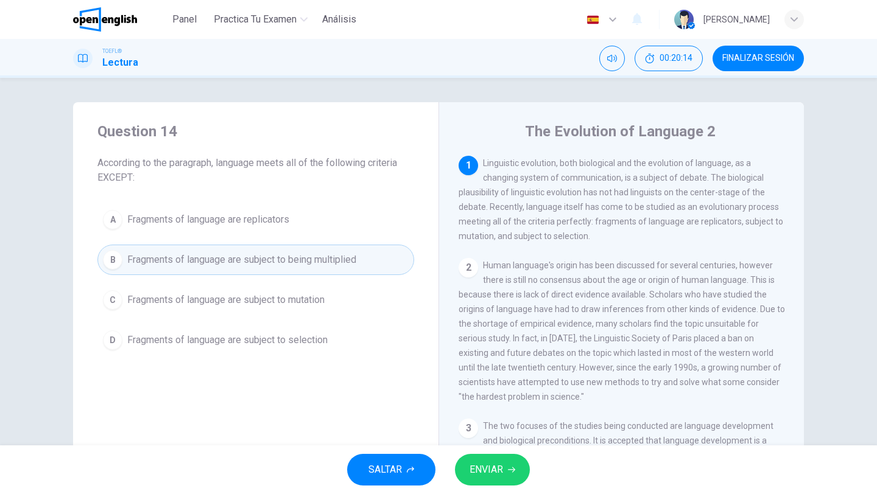
click at [518, 487] on div "SALTAR ENVIAR" at bounding box center [438, 470] width 877 height 49
click at [514, 478] on button "ENVIAR" at bounding box center [492, 470] width 75 height 32
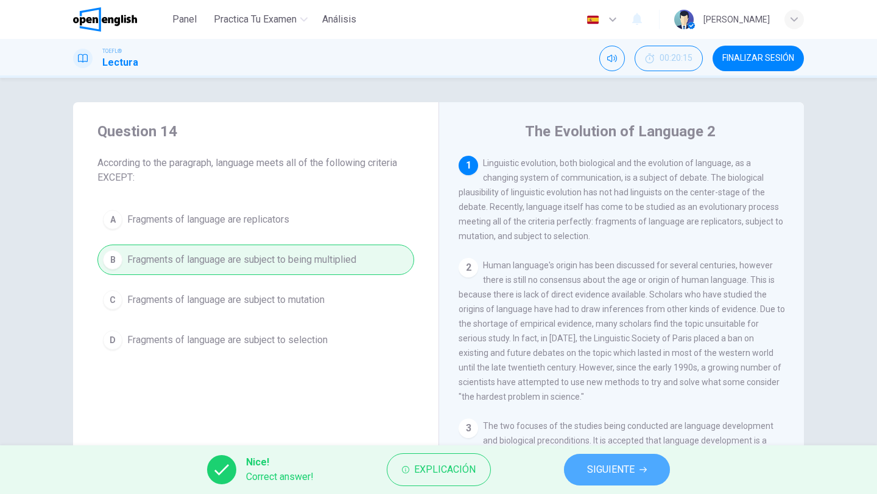
click at [617, 476] on span "SIGUIENTE" at bounding box center [610, 469] width 47 height 17
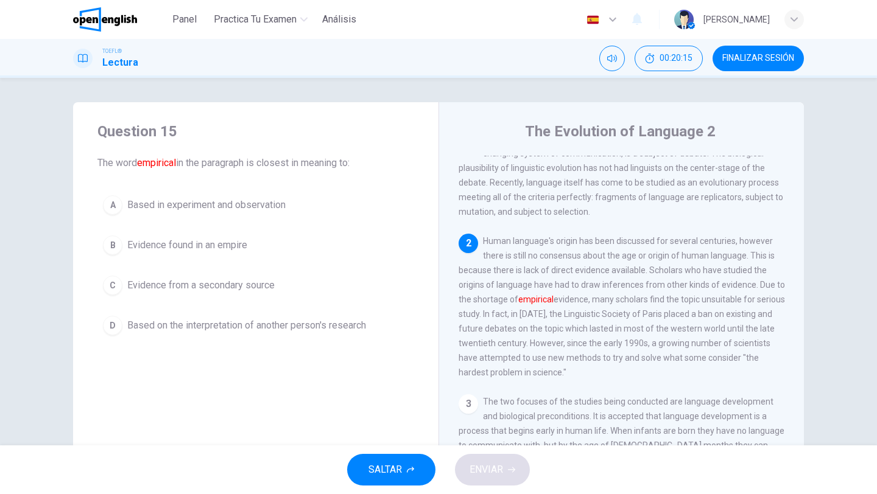
scroll to position [30, 0]
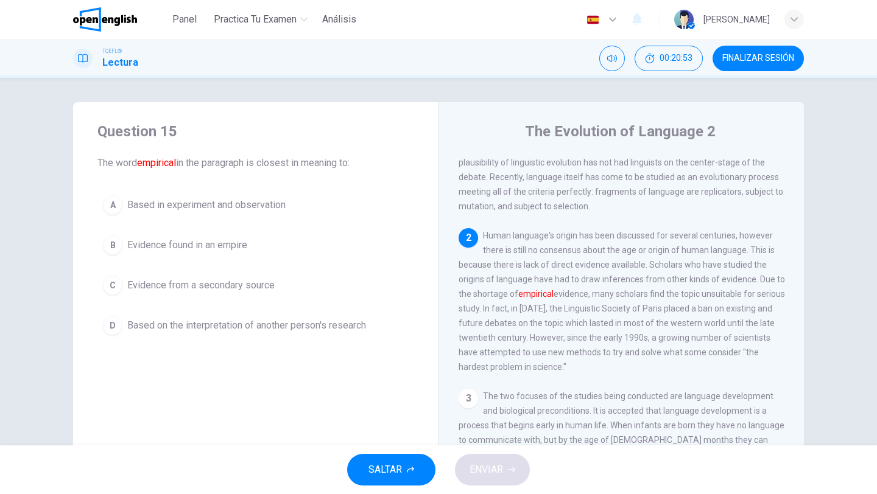
click at [259, 214] on button "A Based in experiment and observation" at bounding box center [255, 205] width 317 height 30
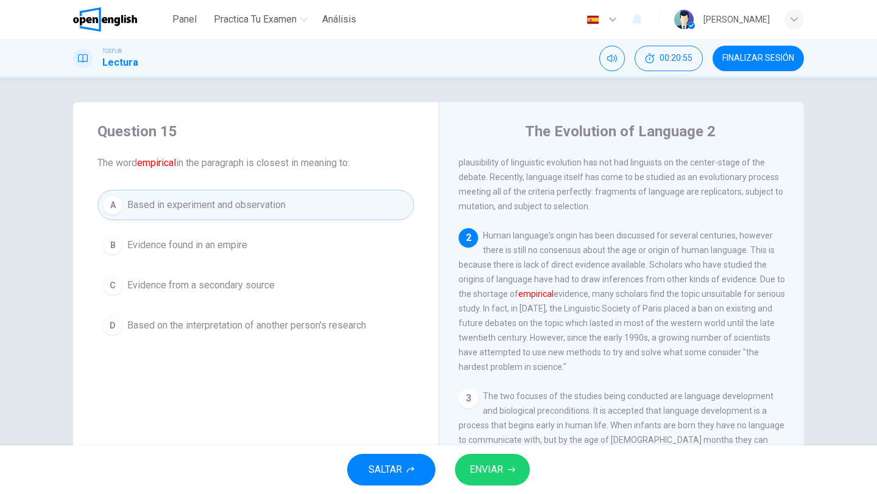
click at [521, 465] on button "ENVIAR" at bounding box center [492, 470] width 75 height 32
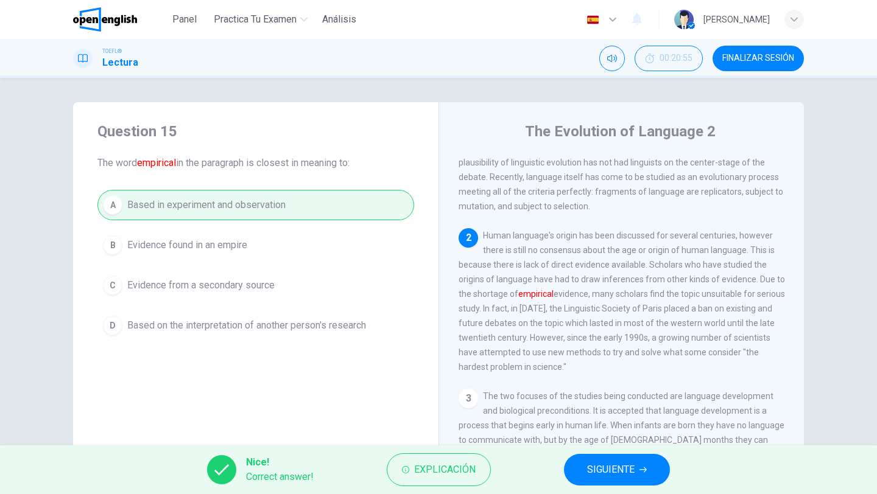
click at [601, 463] on span "SIGUIENTE" at bounding box center [610, 469] width 47 height 17
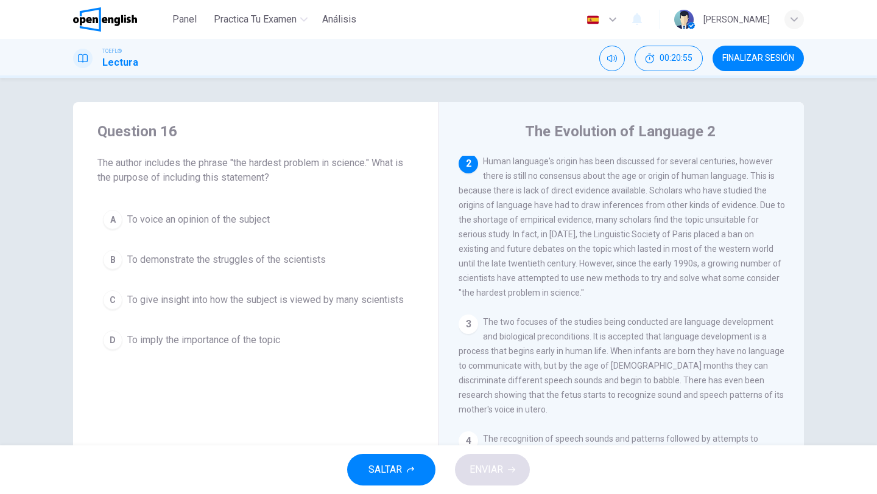
scroll to position [106, 0]
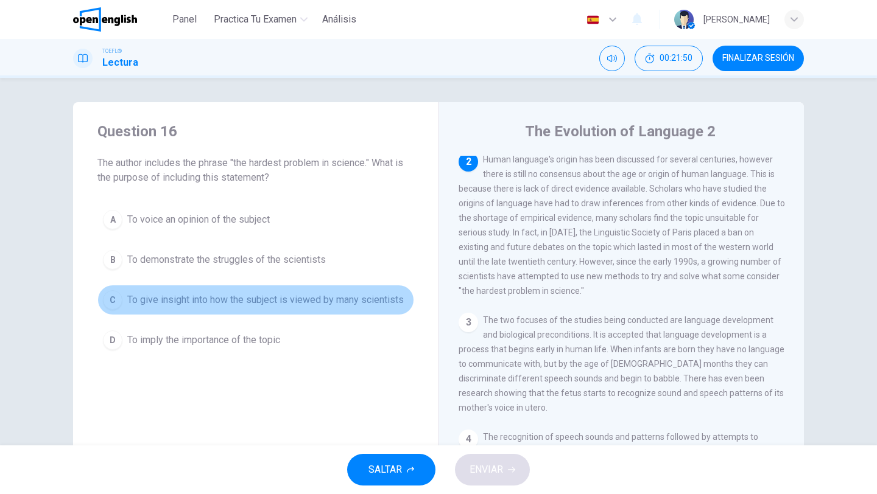
click at [301, 304] on span "To give insight into how the subject is viewed by many scientists" at bounding box center [265, 300] width 276 height 15
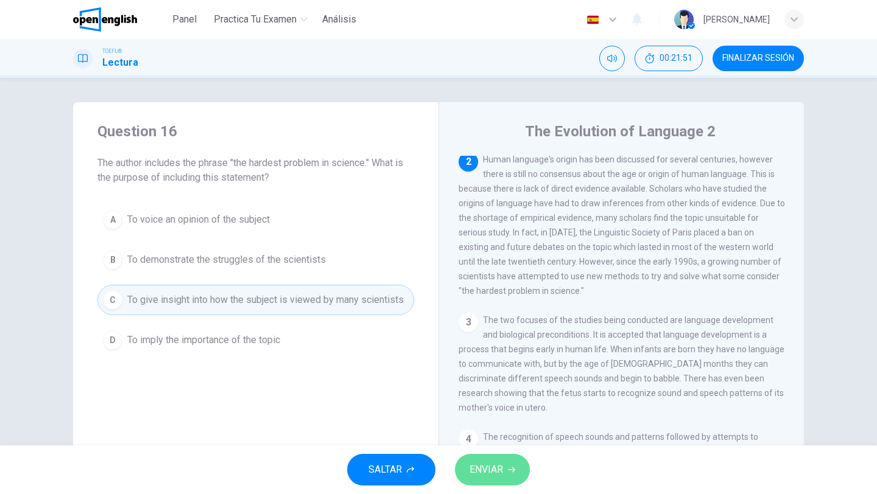
click at [480, 457] on button "ENVIAR" at bounding box center [492, 470] width 75 height 32
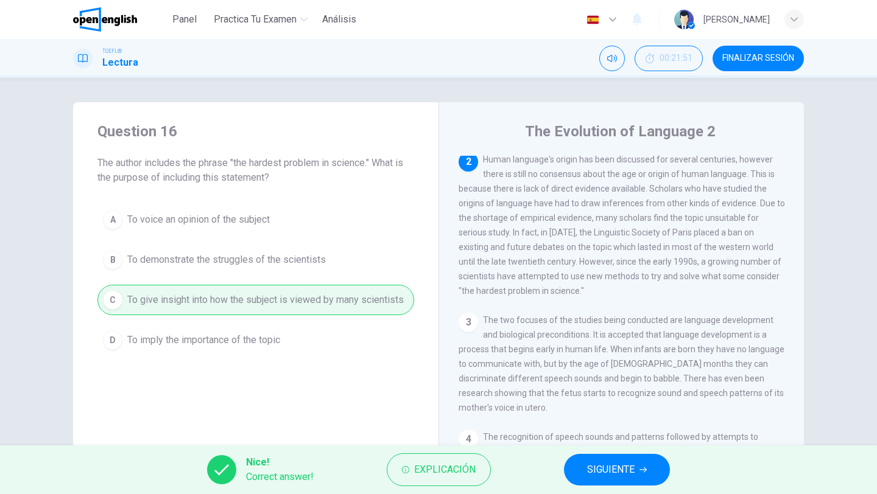
click at [609, 474] on span "SIGUIENTE" at bounding box center [610, 469] width 47 height 17
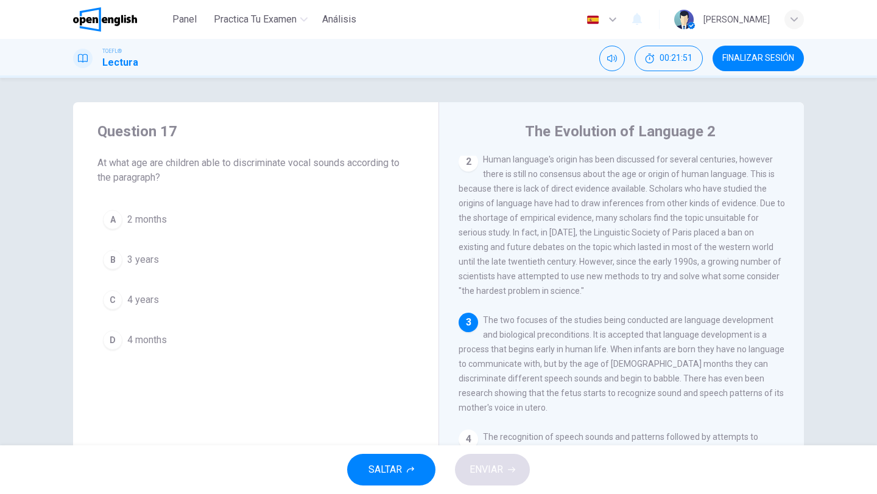
scroll to position [136, 0]
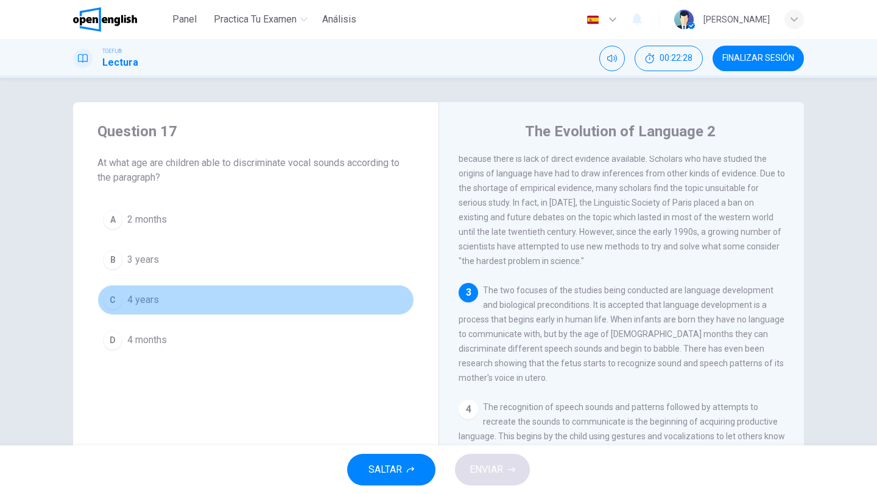
click at [167, 300] on button "C 4 years" at bounding box center [255, 300] width 317 height 30
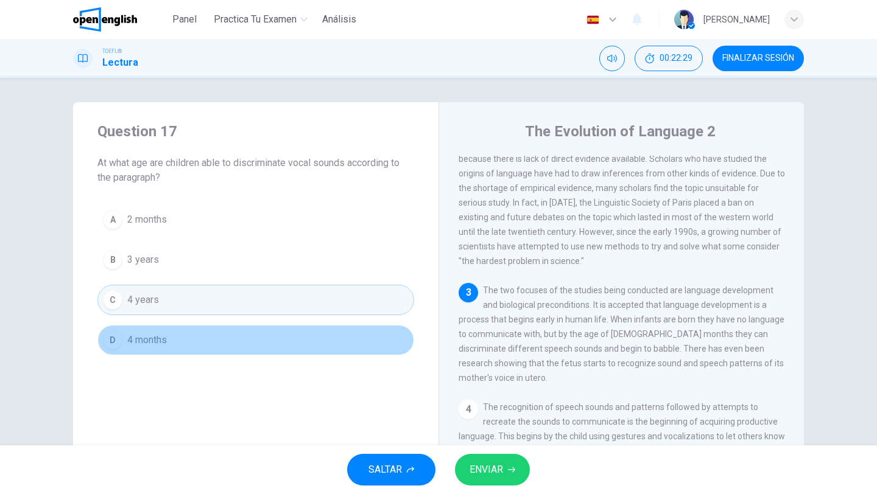
click at [161, 336] on span "4 months" at bounding box center [147, 340] width 40 height 15
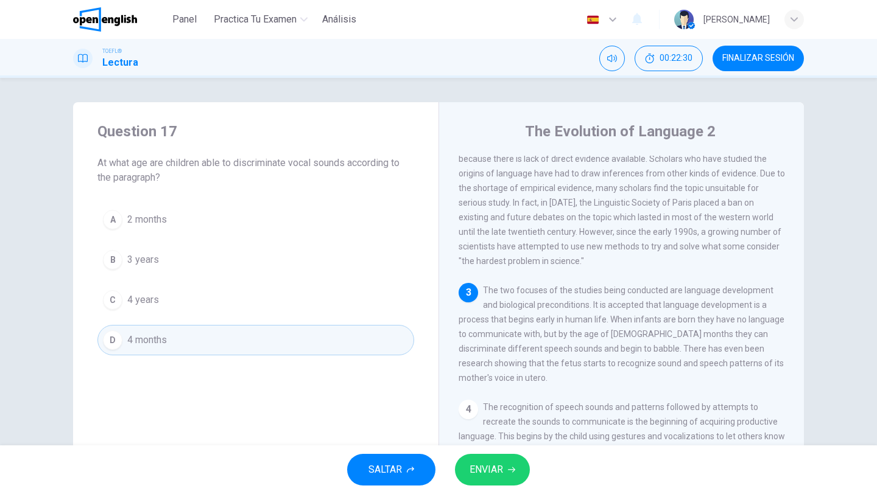
click at [498, 466] on span "ENVIAR" at bounding box center [485, 469] width 33 height 17
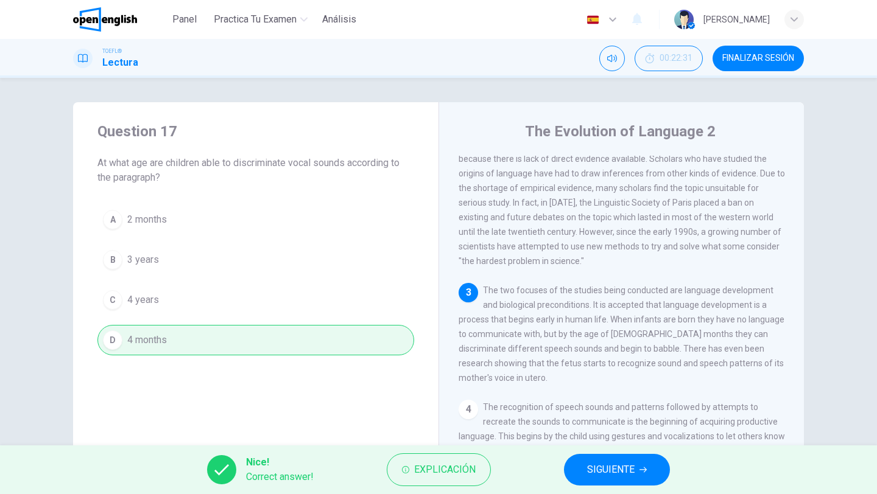
click at [651, 474] on button "SIGUIENTE" at bounding box center [617, 470] width 106 height 32
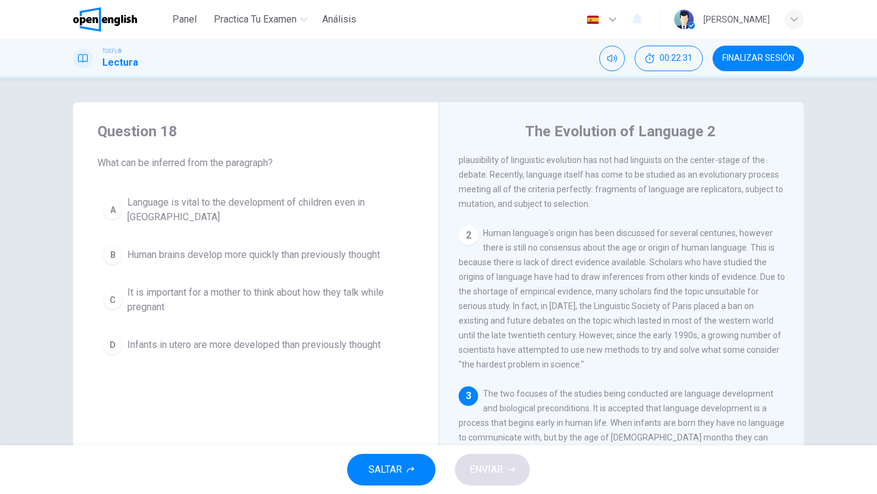
scroll to position [0, 0]
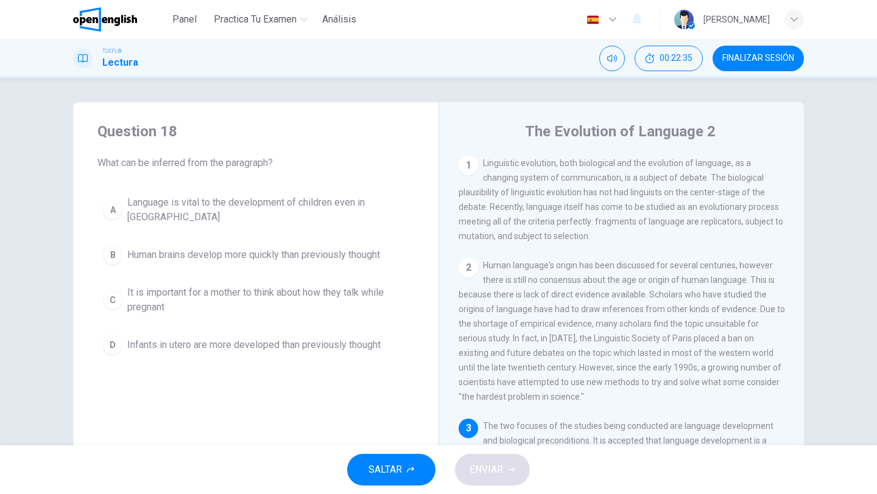
click at [830, 363] on div "Question 18 What can be inferred from the paragraph? A Language is vital to the…" at bounding box center [438, 262] width 877 height 368
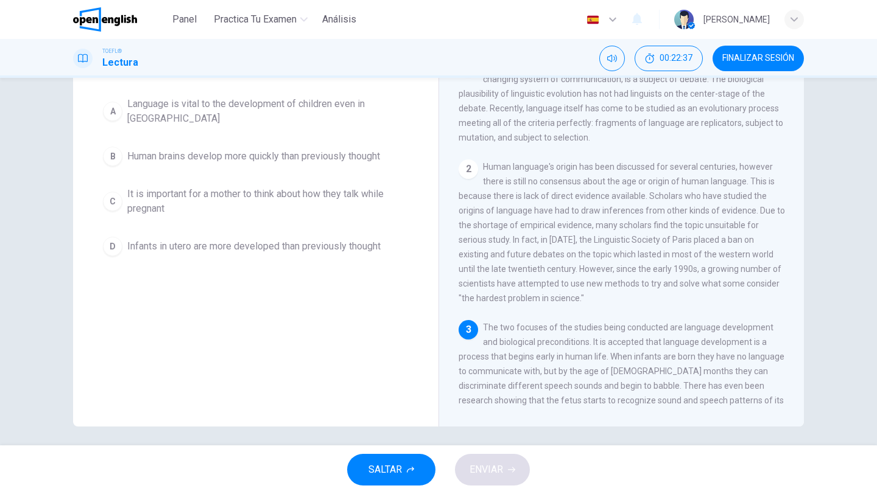
scroll to position [104, 0]
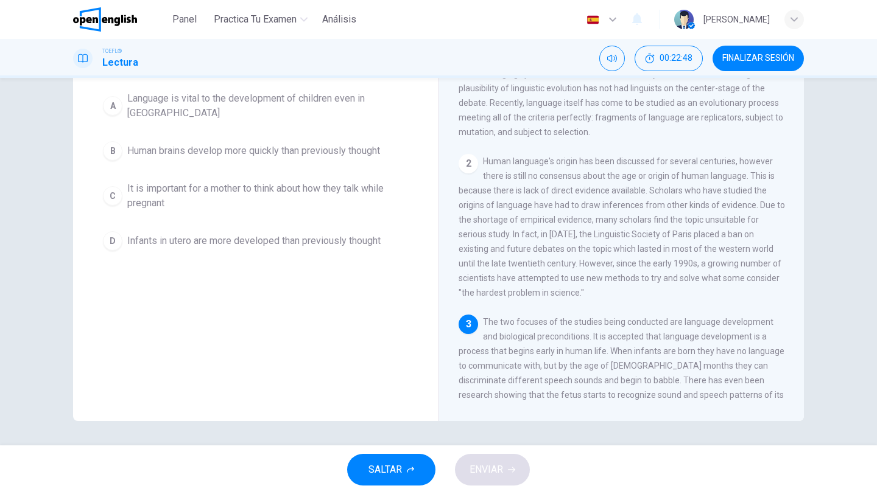
click at [796, 378] on div "1 Linguistic evolution, both biological and the evolution of language, as a cha…" at bounding box center [629, 227] width 342 height 350
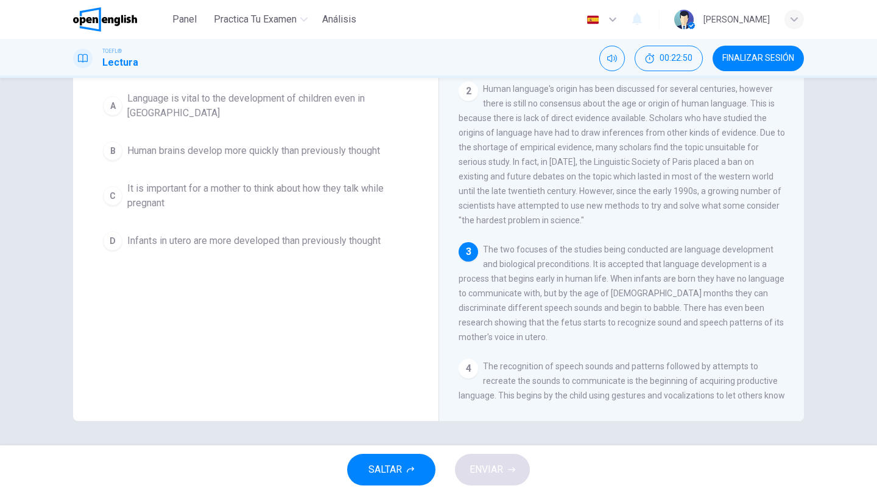
scroll to position [97, 0]
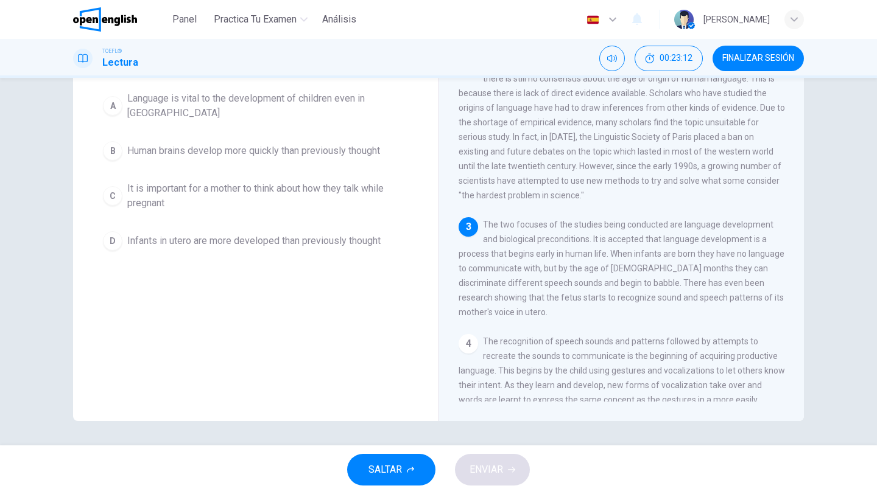
click at [218, 324] on div "Question 18 What can be inferred from the paragraph? A Language is vital to the…" at bounding box center [255, 209] width 365 height 423
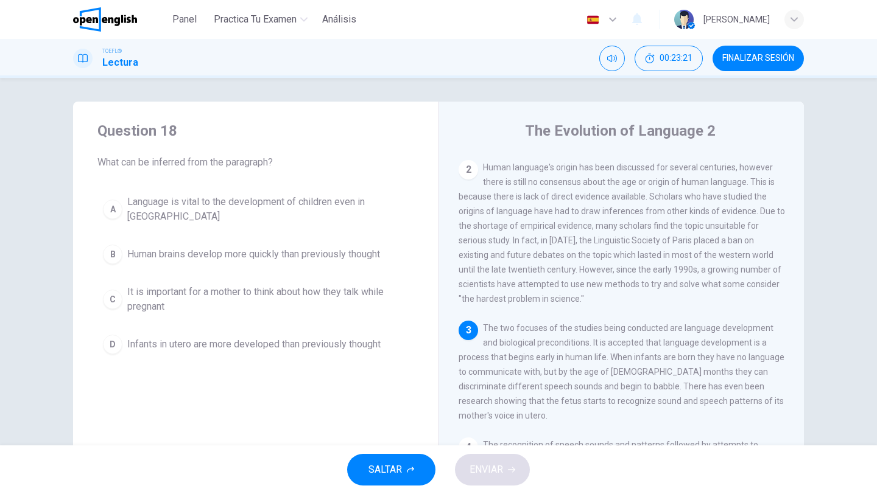
scroll to position [0, 0]
click at [271, 330] on button "D Infants in utero are more developed than previously thought" at bounding box center [255, 345] width 317 height 30
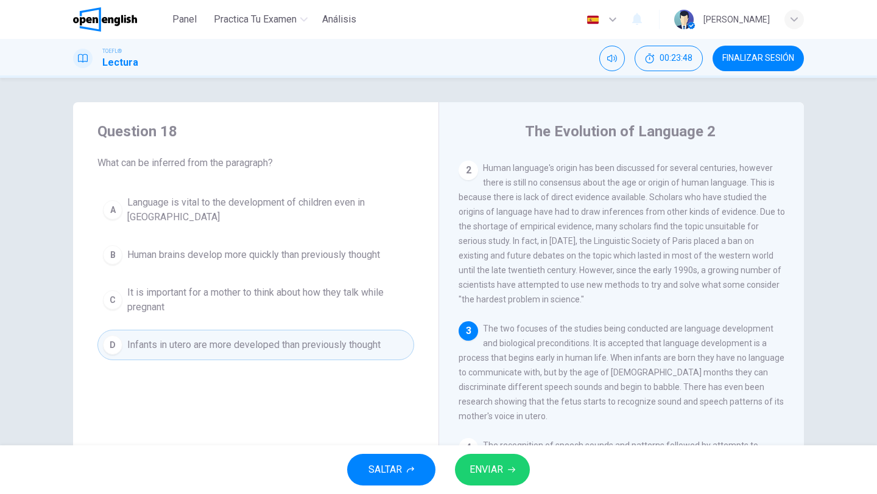
click at [502, 471] on span "ENVIAR" at bounding box center [485, 469] width 33 height 17
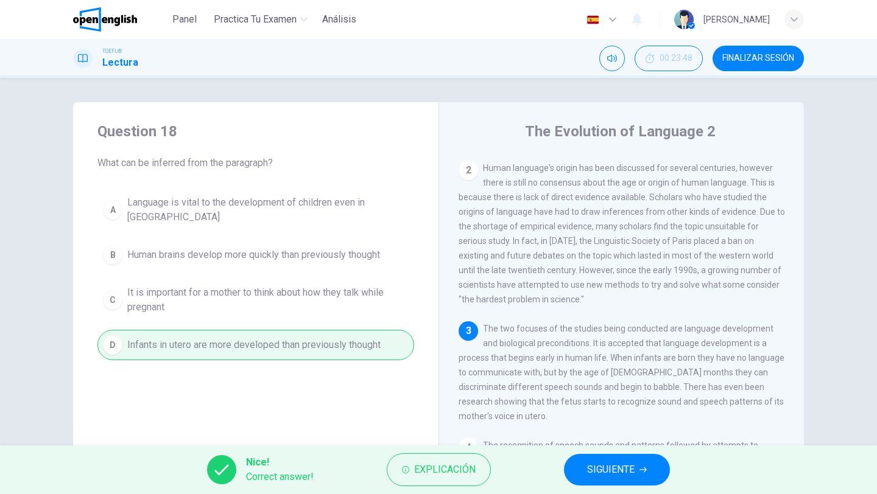
click at [601, 458] on button "SIGUIENTE" at bounding box center [617, 470] width 106 height 32
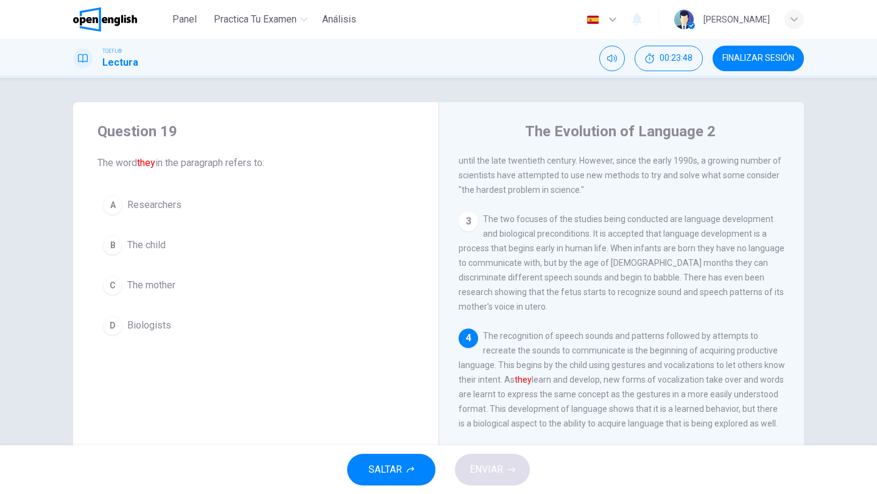
scroll to position [257, 0]
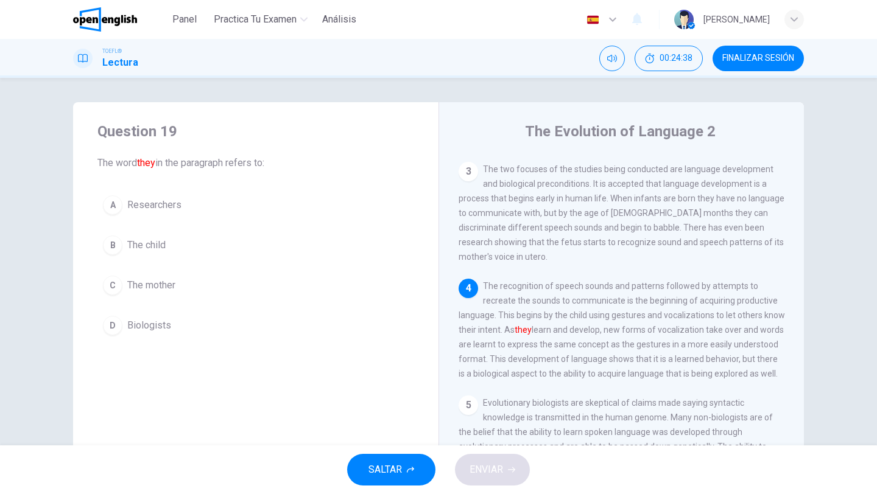
click at [164, 239] on span "The child" at bounding box center [146, 245] width 38 height 15
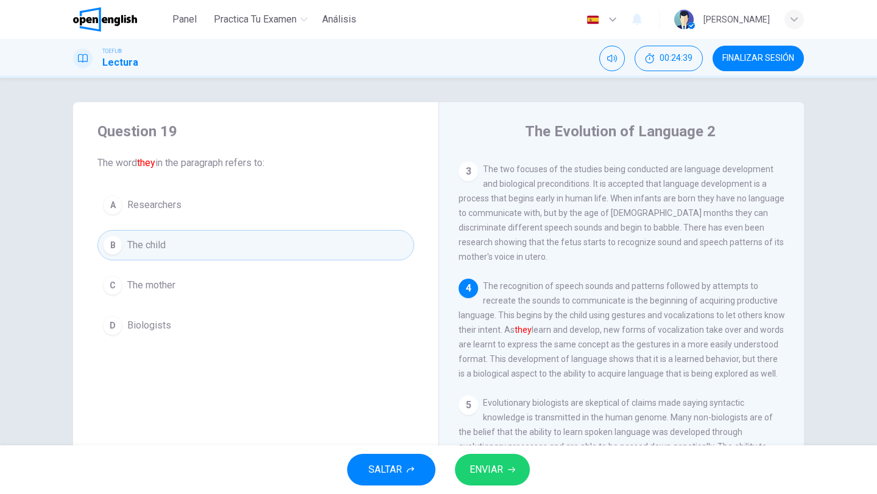
click at [484, 468] on span "ENVIAR" at bounding box center [485, 469] width 33 height 17
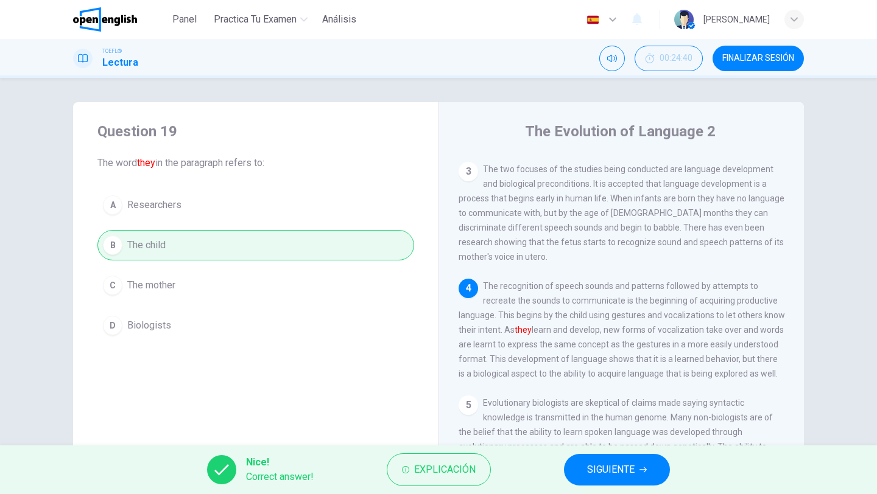
click at [632, 444] on div "5 Evolutionary biologists are skeptical of claims made saying syntactic knowled…" at bounding box center [621, 447] width 326 height 102
click at [616, 469] on span "SIGUIENTE" at bounding box center [610, 469] width 47 height 17
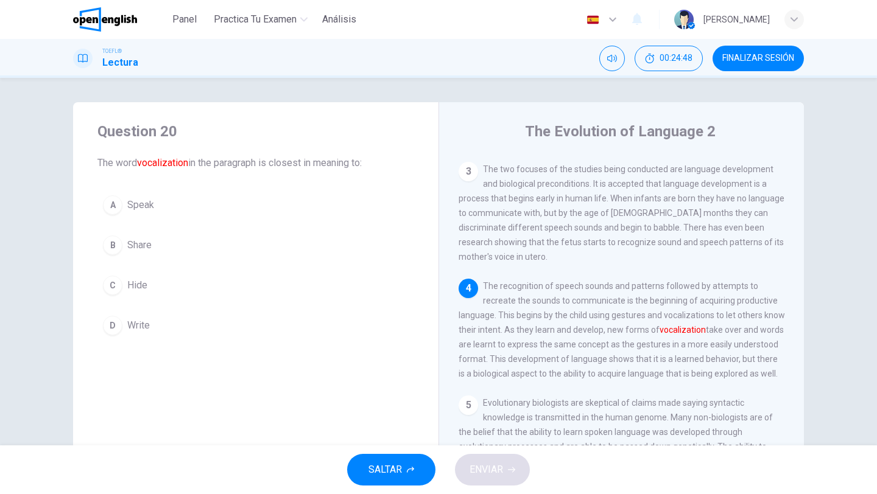
click at [150, 200] on span "Speak" at bounding box center [140, 205] width 27 height 15
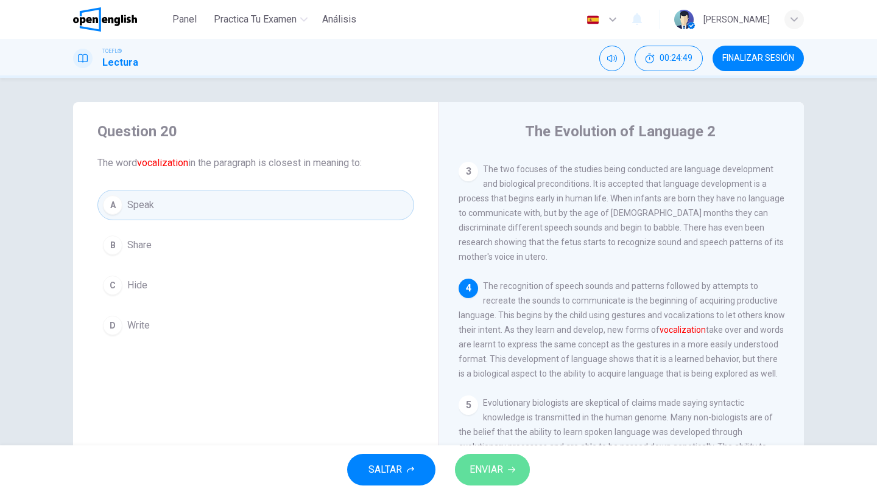
click at [499, 460] on button "ENVIAR" at bounding box center [492, 470] width 75 height 32
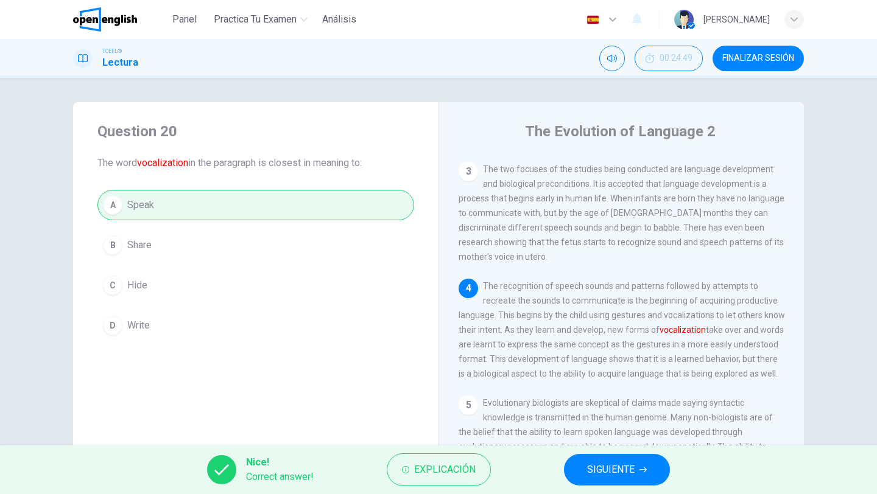
click at [646, 466] on button "SIGUIENTE" at bounding box center [617, 470] width 106 height 32
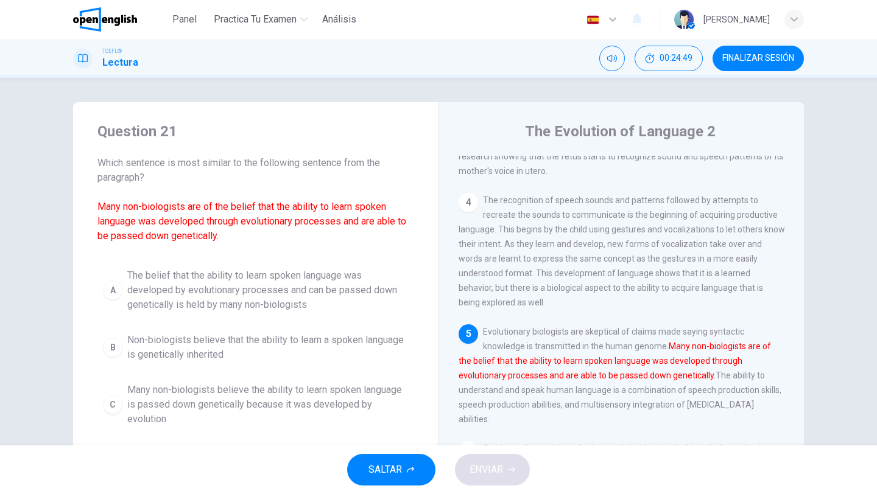
scroll to position [363, 0]
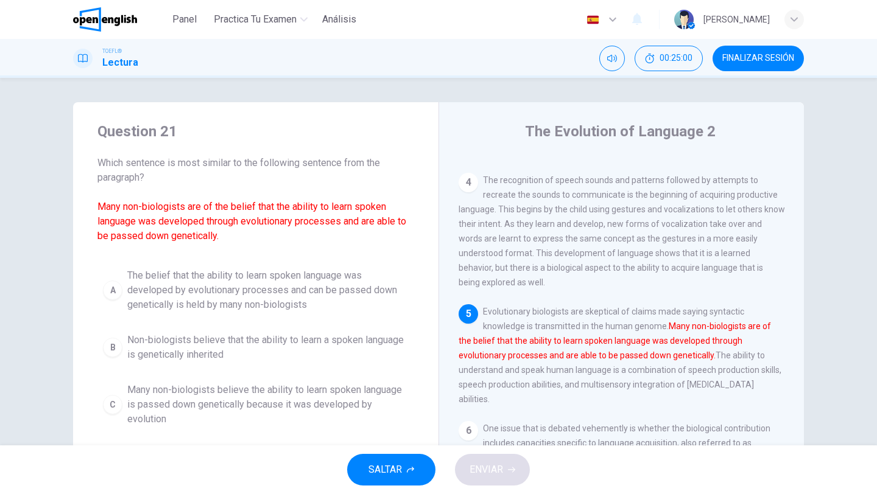
click at [422, 248] on div "Question 21 Which sentence is most similar to the following sentence from the p…" at bounding box center [255, 301] width 365 height 399
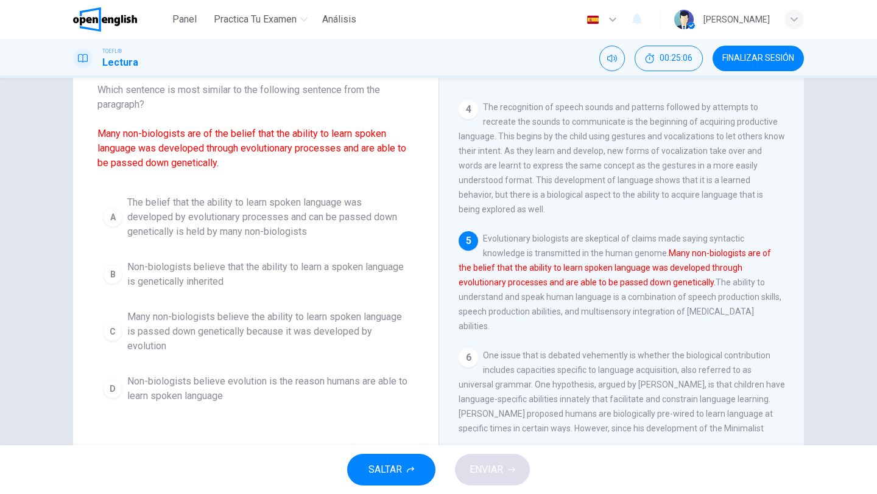
scroll to position [97, 0]
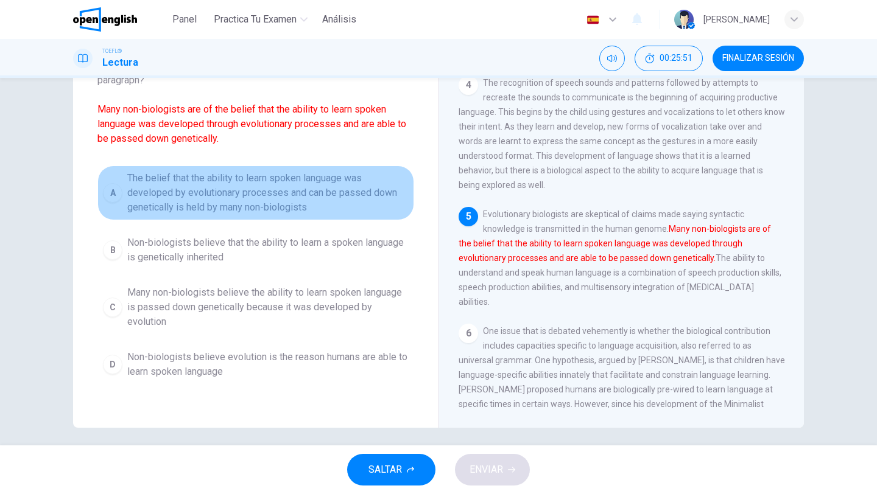
click at [278, 181] on span "The belief that the ability to learn spoken language was developed by evolution…" at bounding box center [267, 193] width 281 height 44
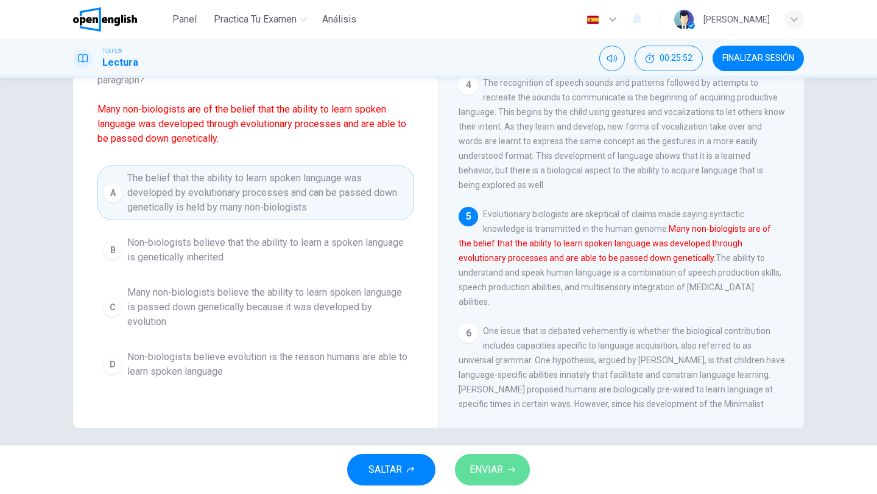
click at [486, 472] on span "ENVIAR" at bounding box center [485, 469] width 33 height 17
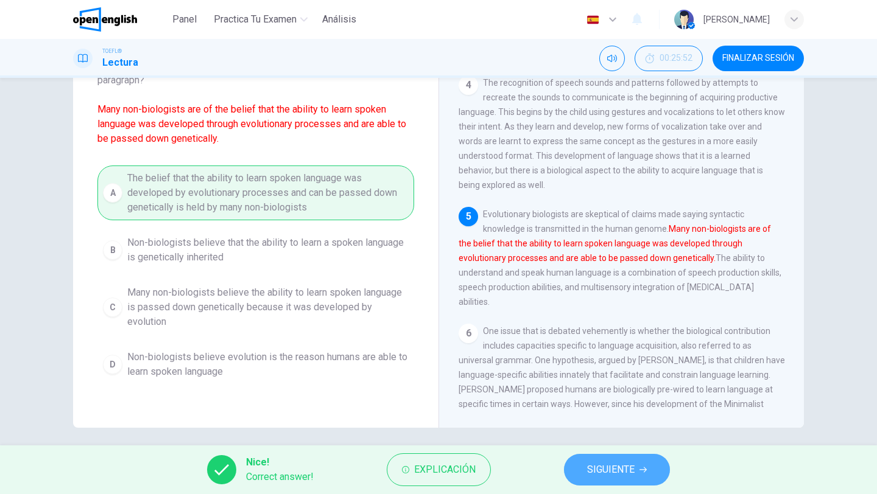
click at [646, 468] on button "SIGUIENTE" at bounding box center [617, 470] width 106 height 32
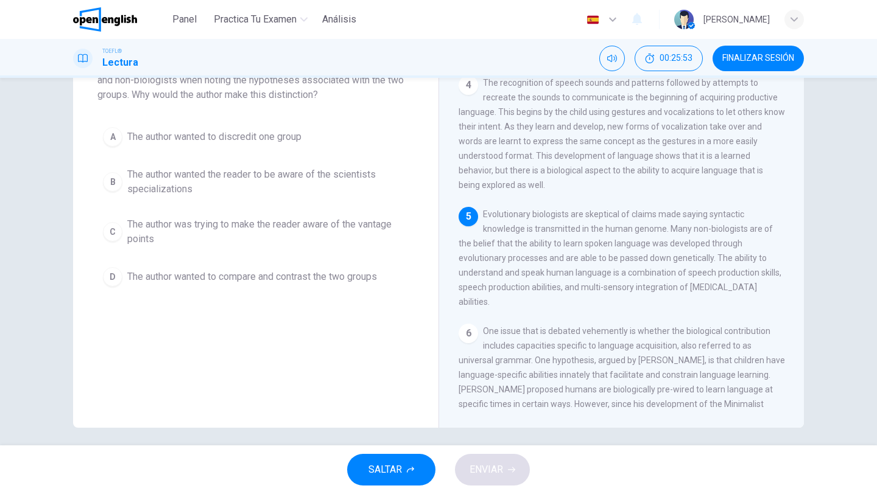
click at [364, 418] on div "Question 22 In the paragraph, the author makes a noted distinction between biol…" at bounding box center [255, 216] width 365 height 423
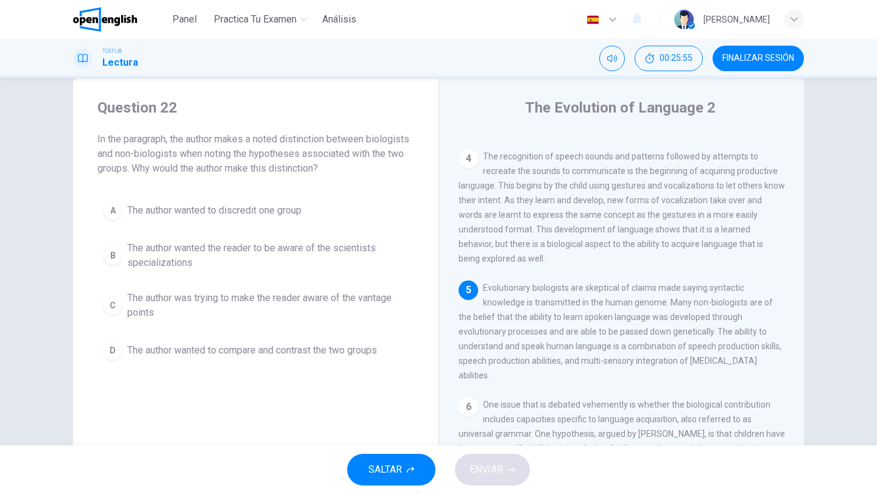
scroll to position [0, 0]
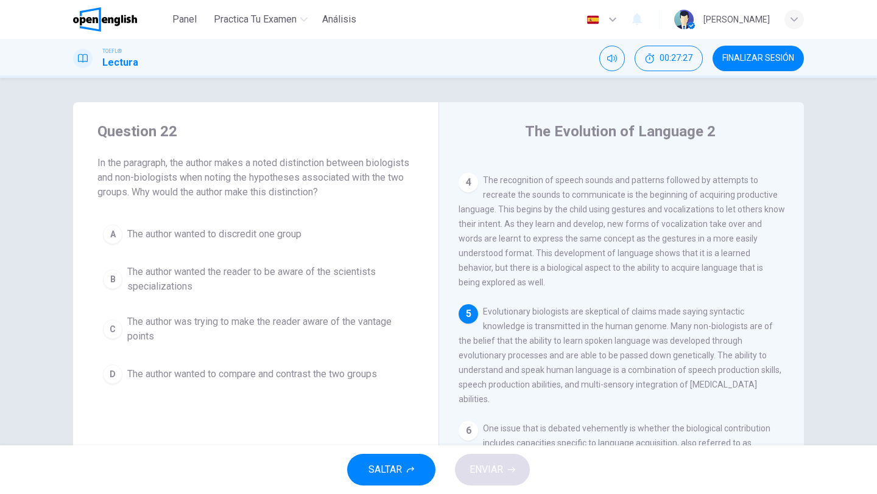
click at [270, 371] on span "The author wanted to compare and contrast the two groups" at bounding box center [252, 374] width 250 height 15
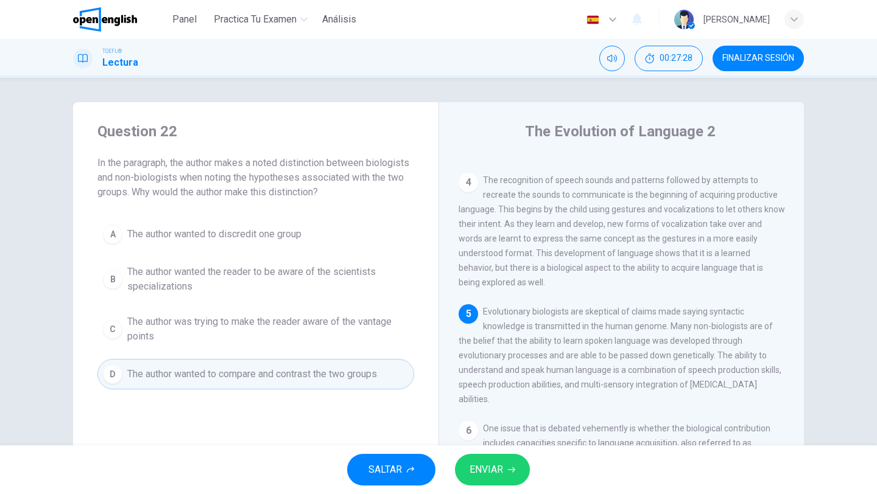
click at [507, 478] on button "ENVIAR" at bounding box center [492, 470] width 75 height 32
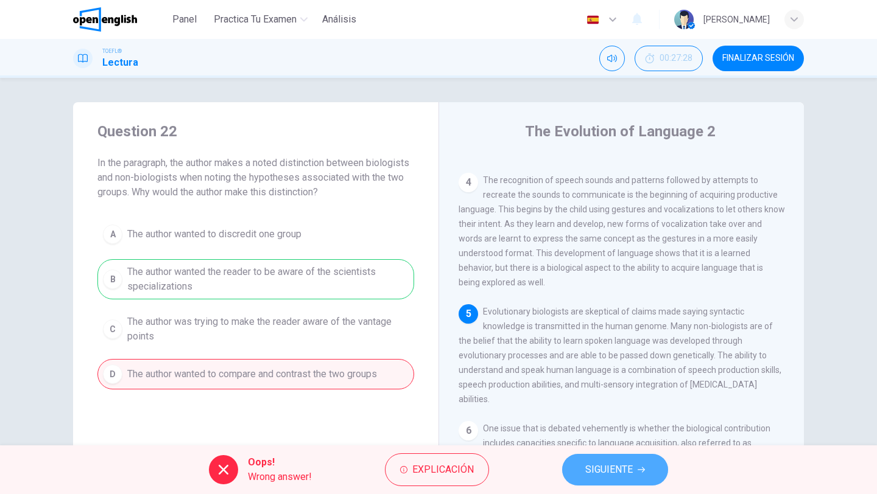
click at [594, 476] on span "SIGUIENTE" at bounding box center [608, 469] width 47 height 17
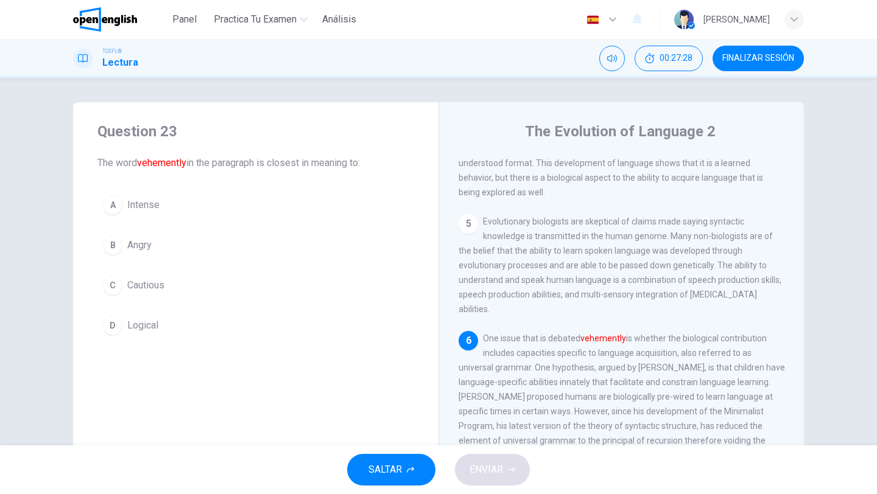
scroll to position [483, 0]
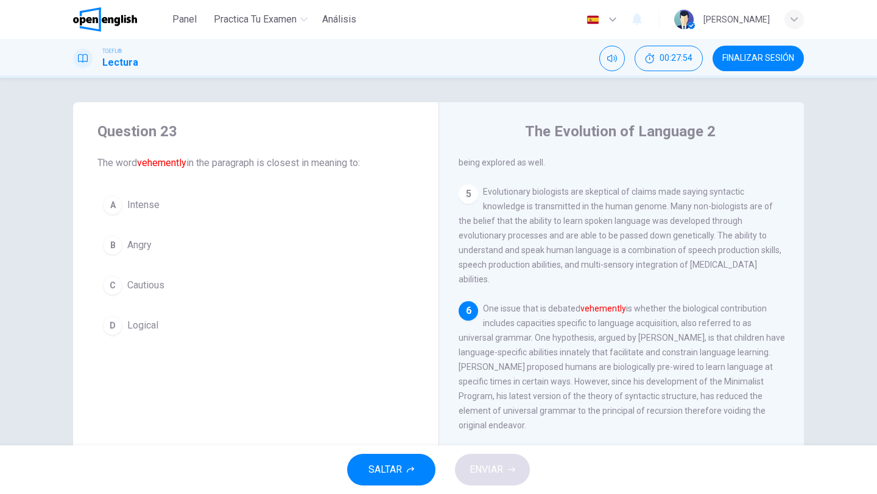
click at [113, 207] on div "A" at bounding box center [112, 204] width 19 height 19
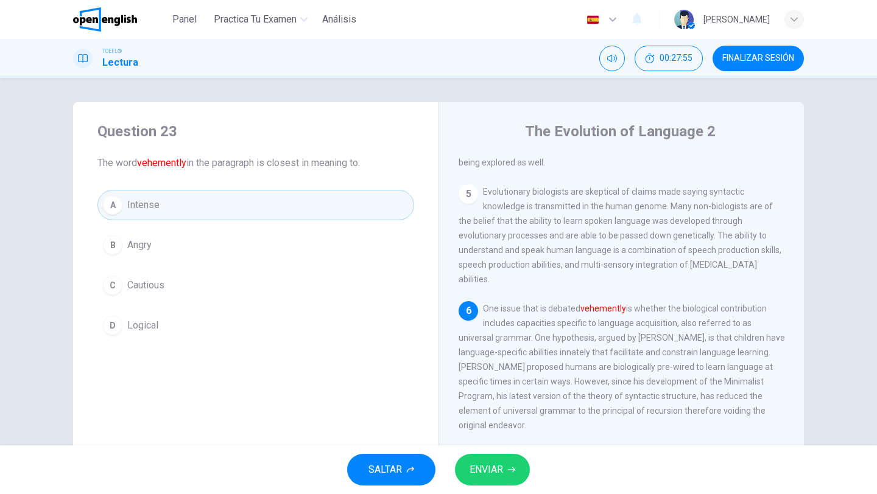
click at [484, 476] on span "ENVIAR" at bounding box center [485, 469] width 33 height 17
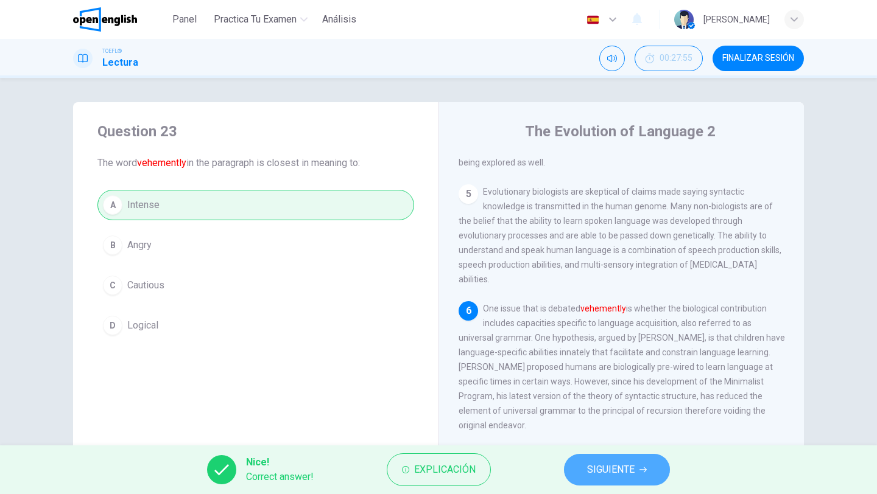
click at [618, 473] on span "SIGUIENTE" at bounding box center [610, 469] width 47 height 17
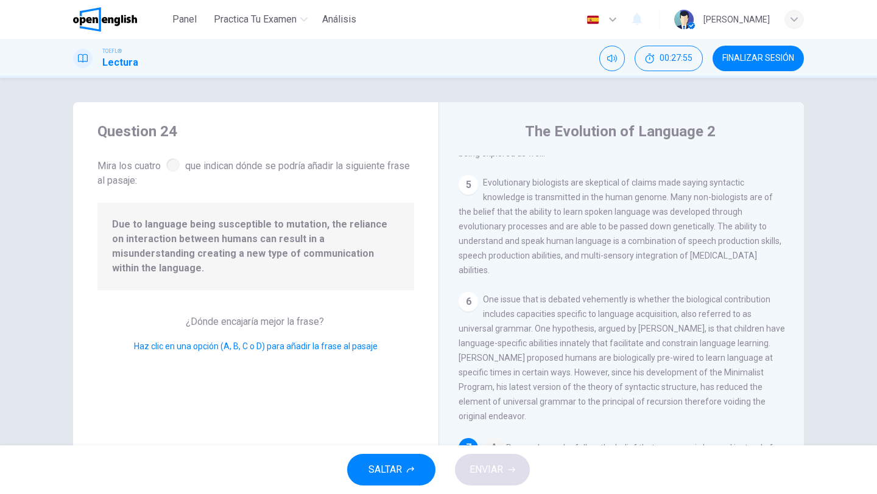
scroll to position [528, 0]
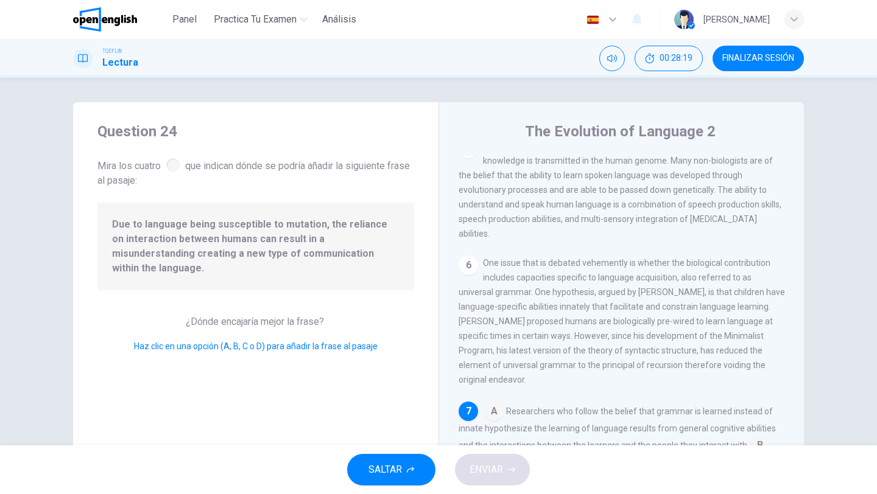
click at [827, 390] on div "Question 24 Mira los cuatro que indican dónde se podría añadir la siguiente [PE…" at bounding box center [438, 262] width 877 height 368
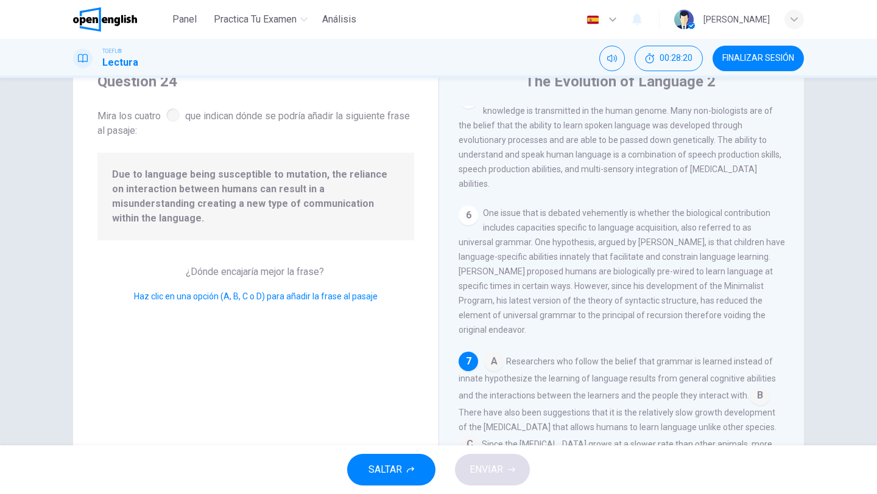
scroll to position [73, 0]
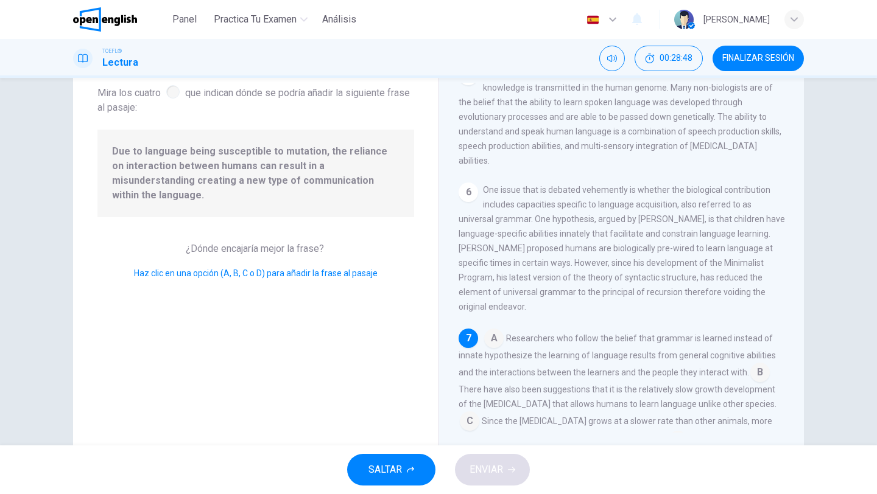
click at [752, 364] on input at bounding box center [759, 373] width 19 height 19
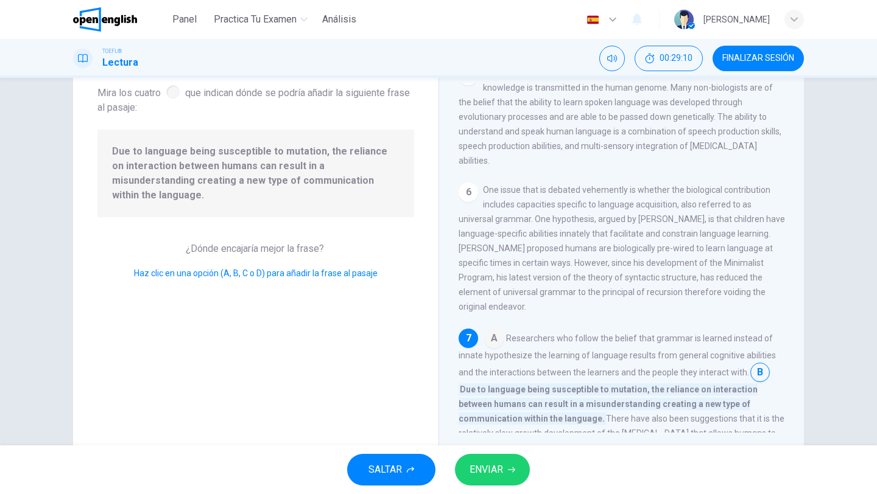
click at [597, 442] on input at bounding box center [606, 451] width 19 height 19
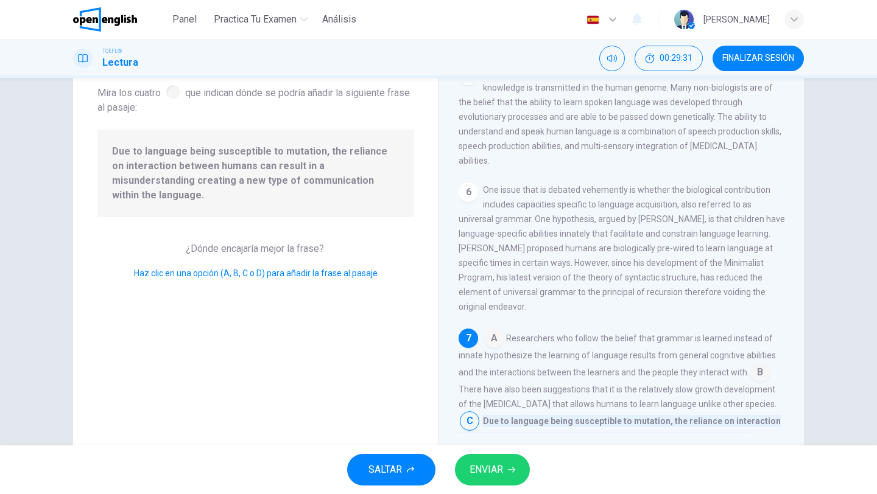
click at [789, 410] on div "1 Linguistic evolution, both biological and the evolution of language, as a cha…" at bounding box center [629, 258] width 342 height 350
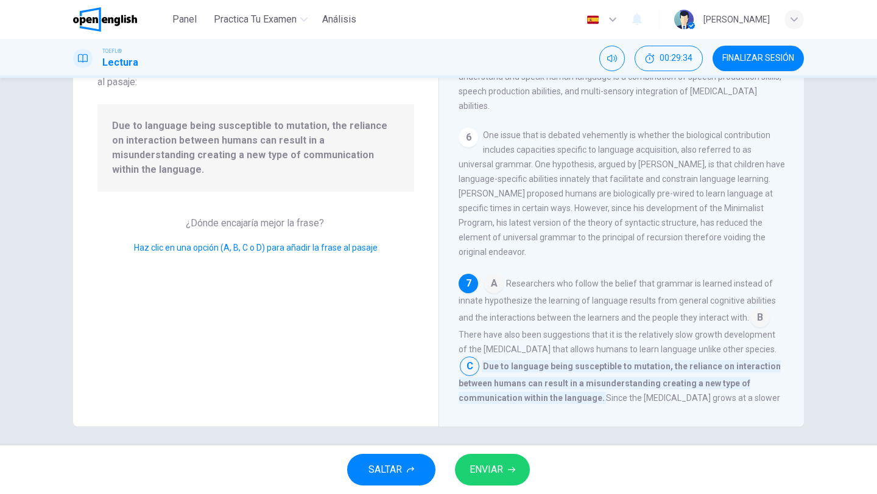
scroll to position [104, 0]
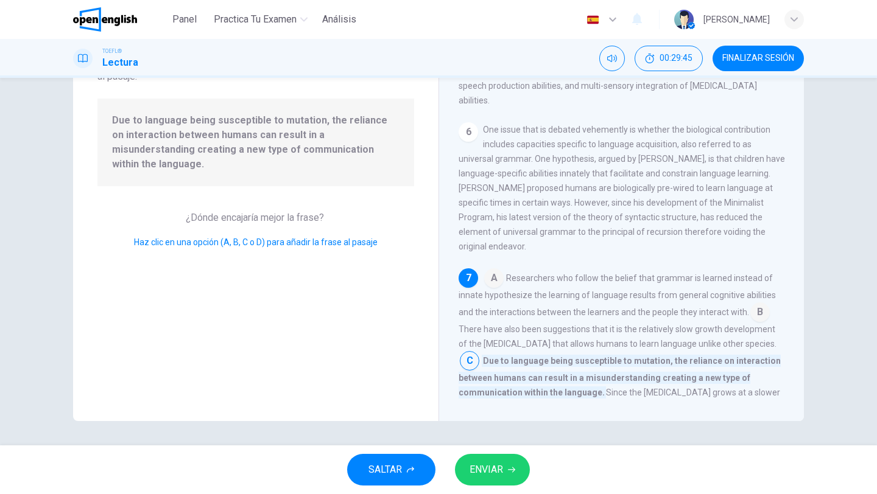
click at [479, 416] on input at bounding box center [469, 425] width 19 height 19
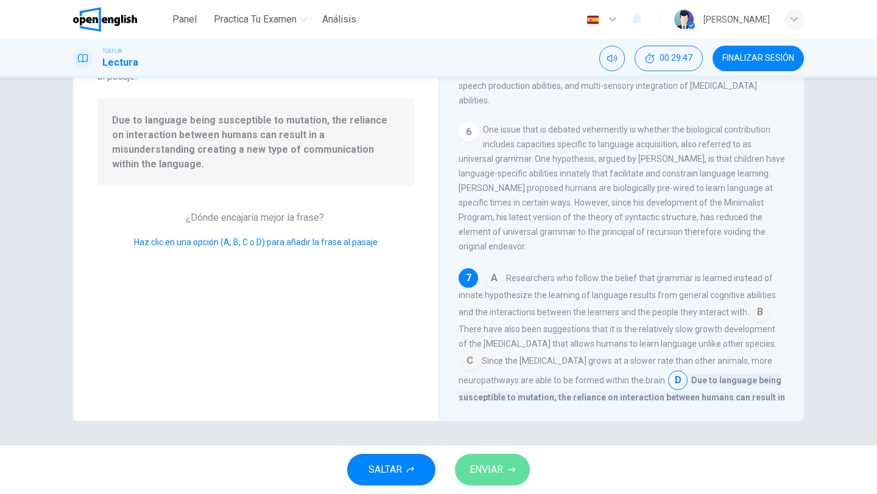
click at [502, 458] on button "ENVIAR" at bounding box center [492, 470] width 75 height 32
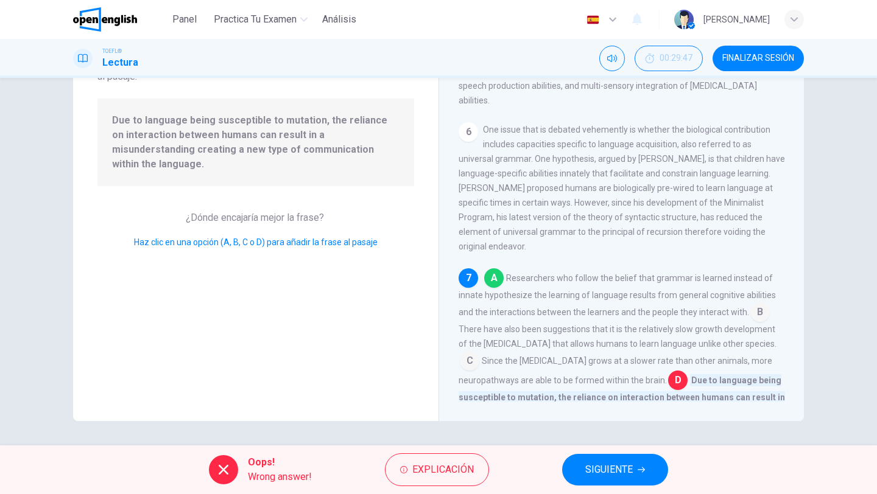
click at [621, 480] on button "SIGUIENTE" at bounding box center [615, 470] width 106 height 32
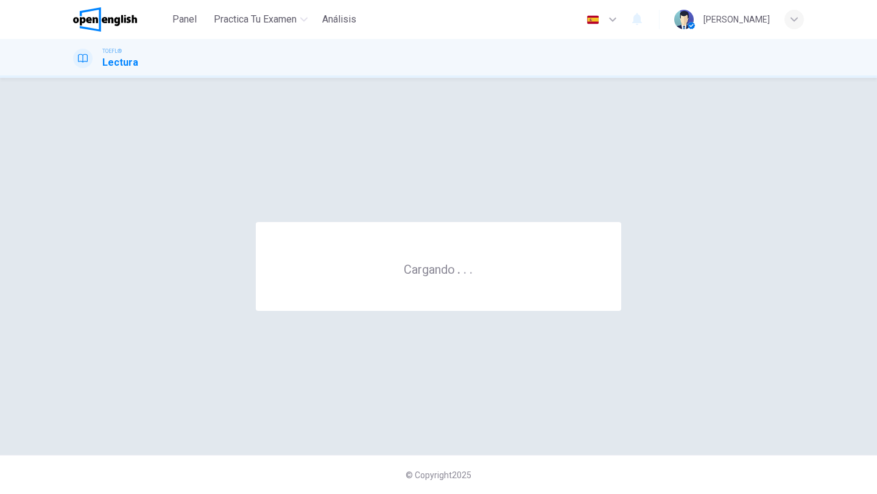
scroll to position [0, 0]
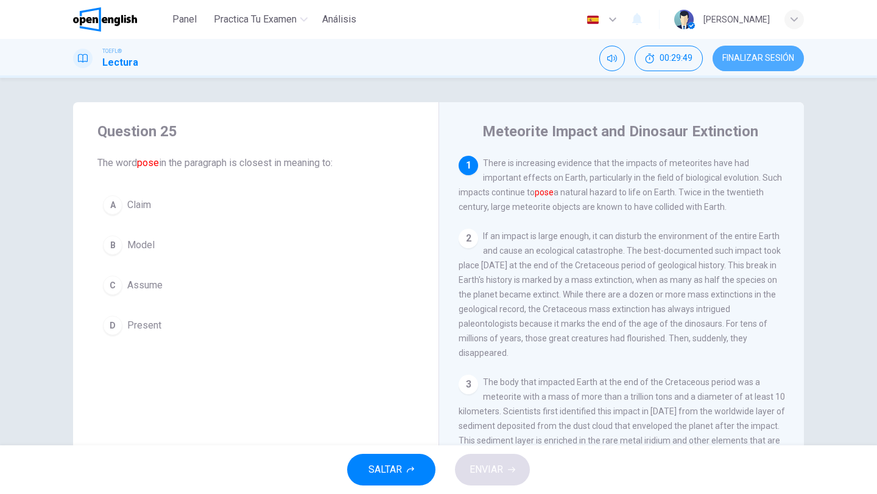
click at [749, 58] on span "FINALIZAR SESIÓN" at bounding box center [758, 59] width 72 height 10
